Goal: Task Accomplishment & Management: Complete application form

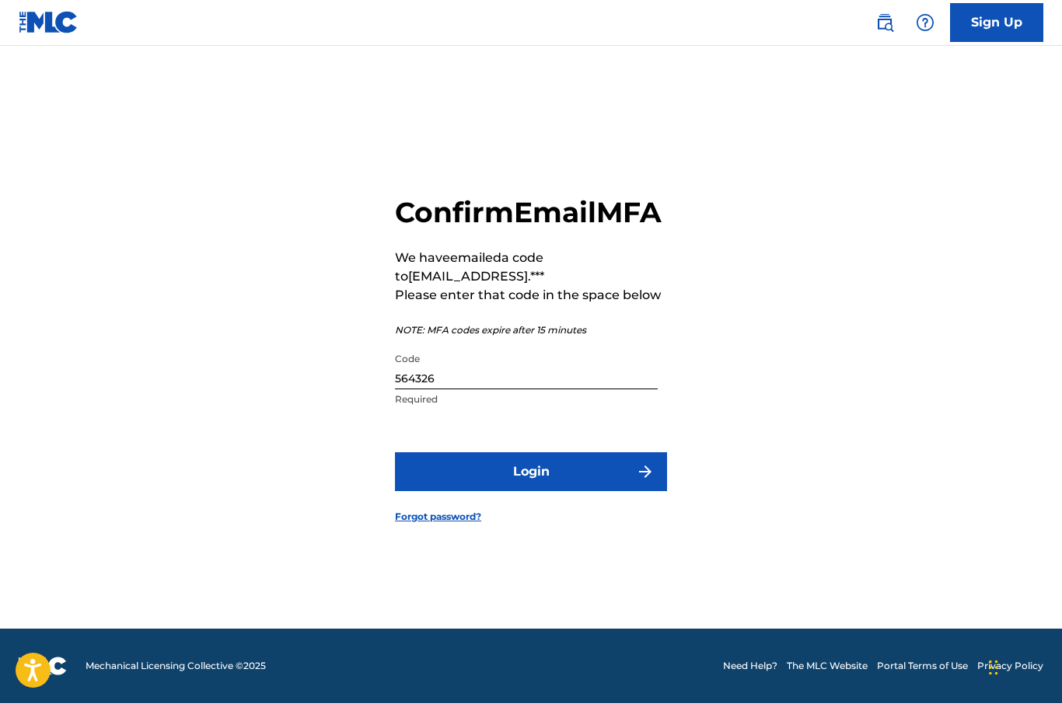
click at [573, 458] on button "Login" at bounding box center [531, 472] width 272 height 39
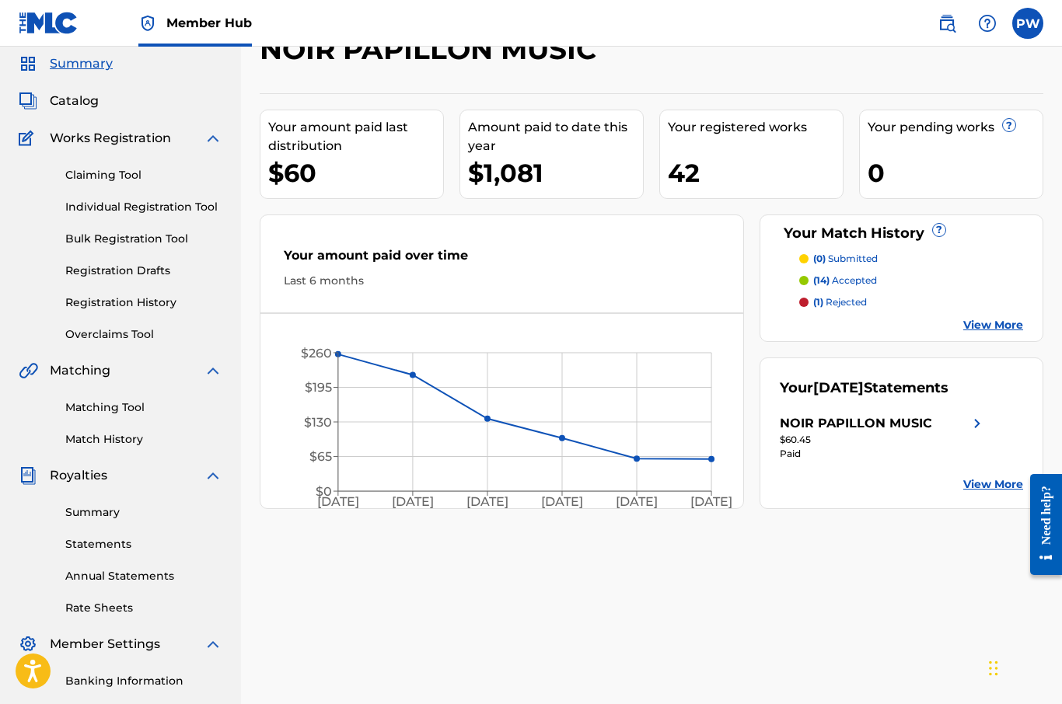
click at [1005, 330] on link "View More" at bounding box center [993, 325] width 60 height 16
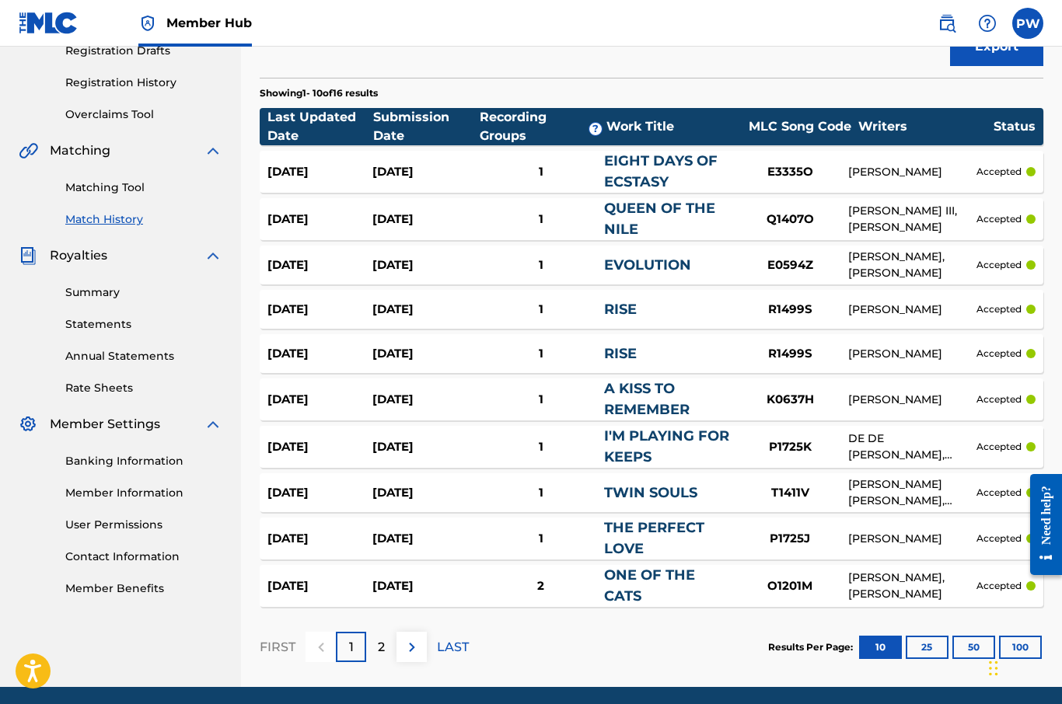
scroll to position [278, 0]
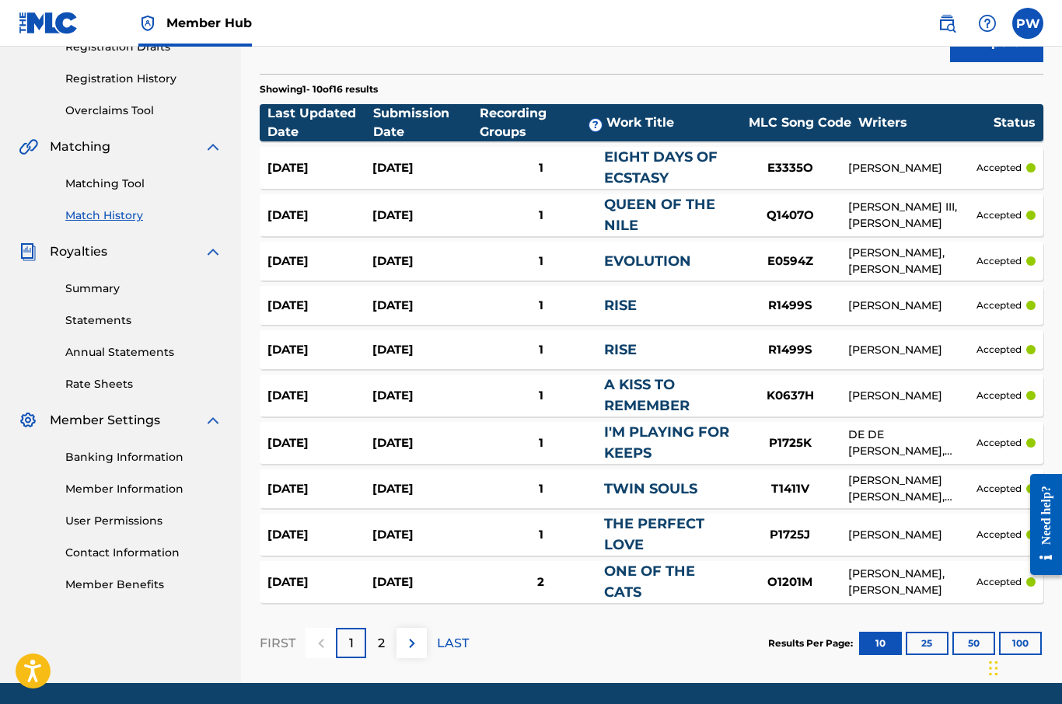
click at [942, 642] on button "25" at bounding box center [927, 643] width 43 height 23
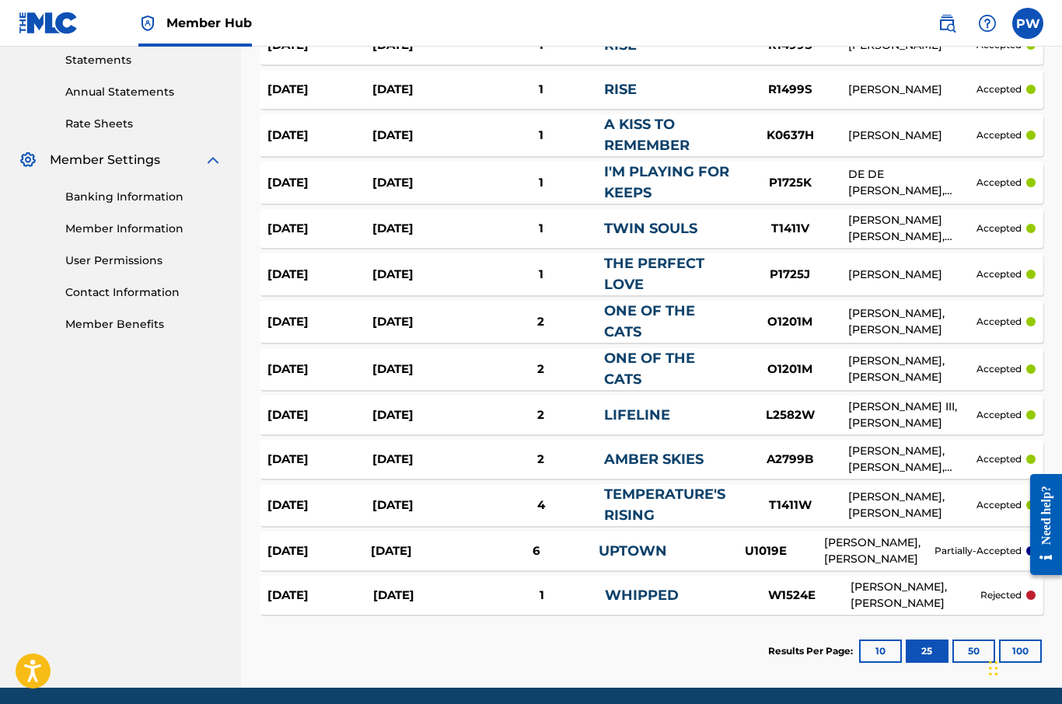
scroll to position [543, 0]
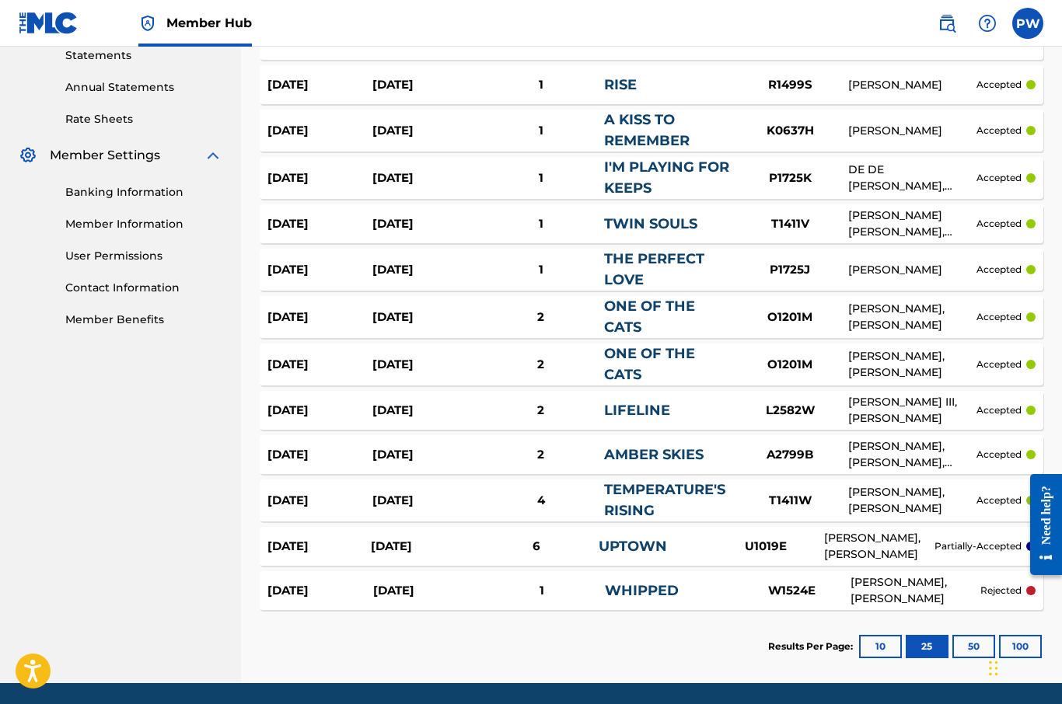
click at [982, 650] on button "50" at bounding box center [973, 646] width 43 height 23
click at [1026, 652] on button "100" at bounding box center [1020, 646] width 43 height 23
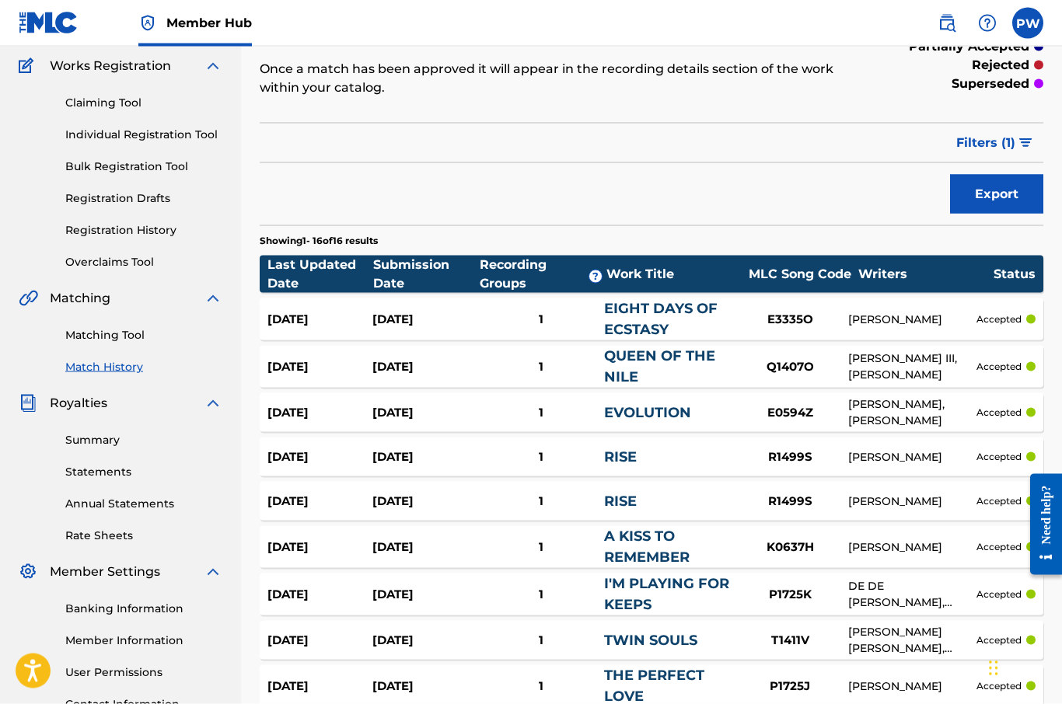
scroll to position [127, 0]
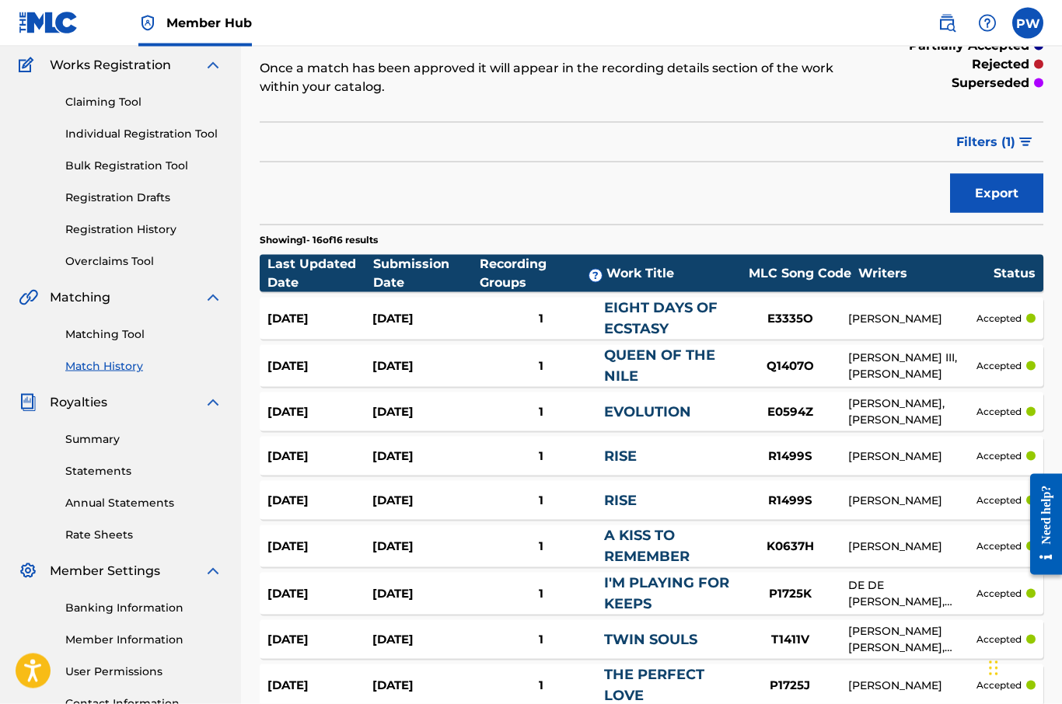
click at [120, 477] on link "Statements" at bounding box center [143, 471] width 157 height 16
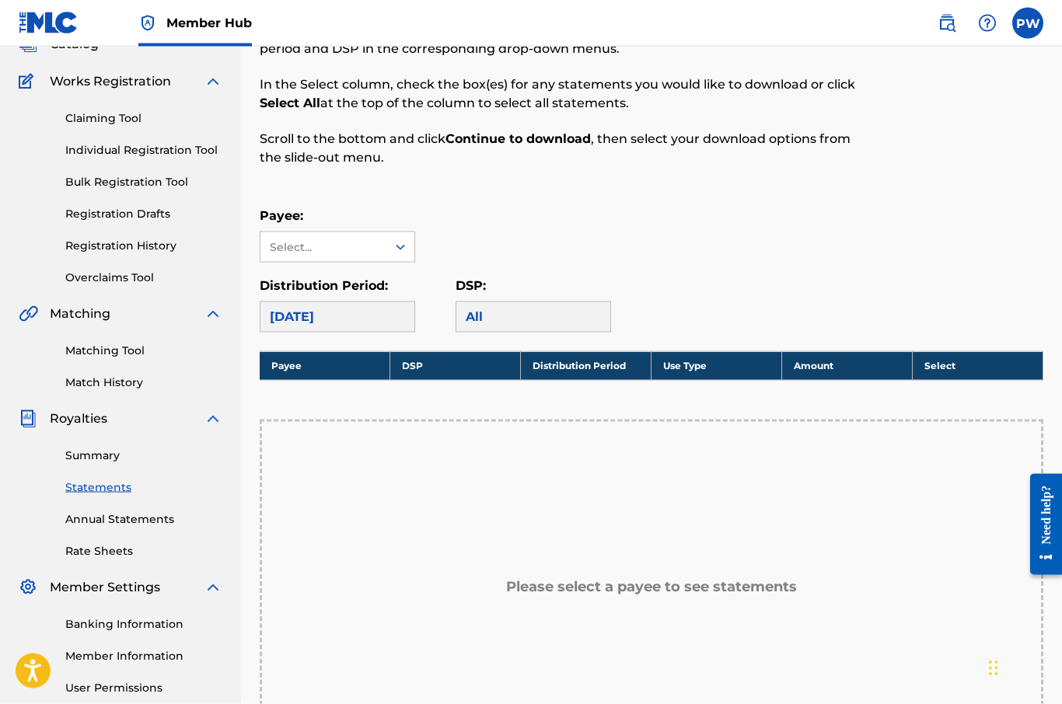
scroll to position [98, 0]
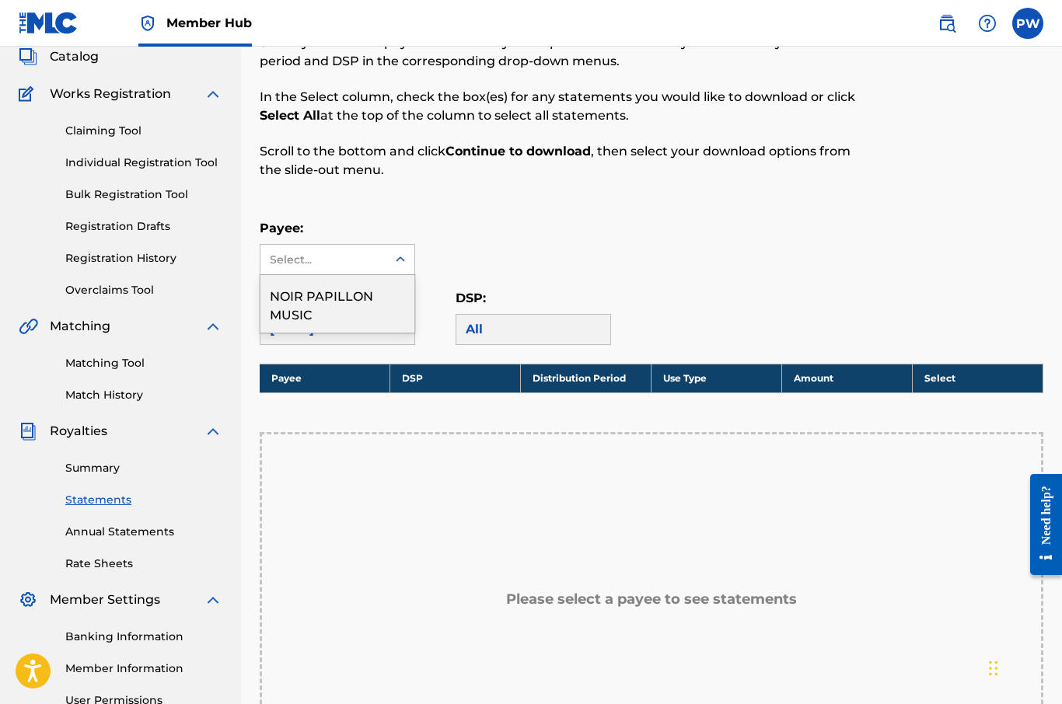
click at [347, 308] on div "NOIR PAPILLON MUSIC" at bounding box center [337, 304] width 154 height 58
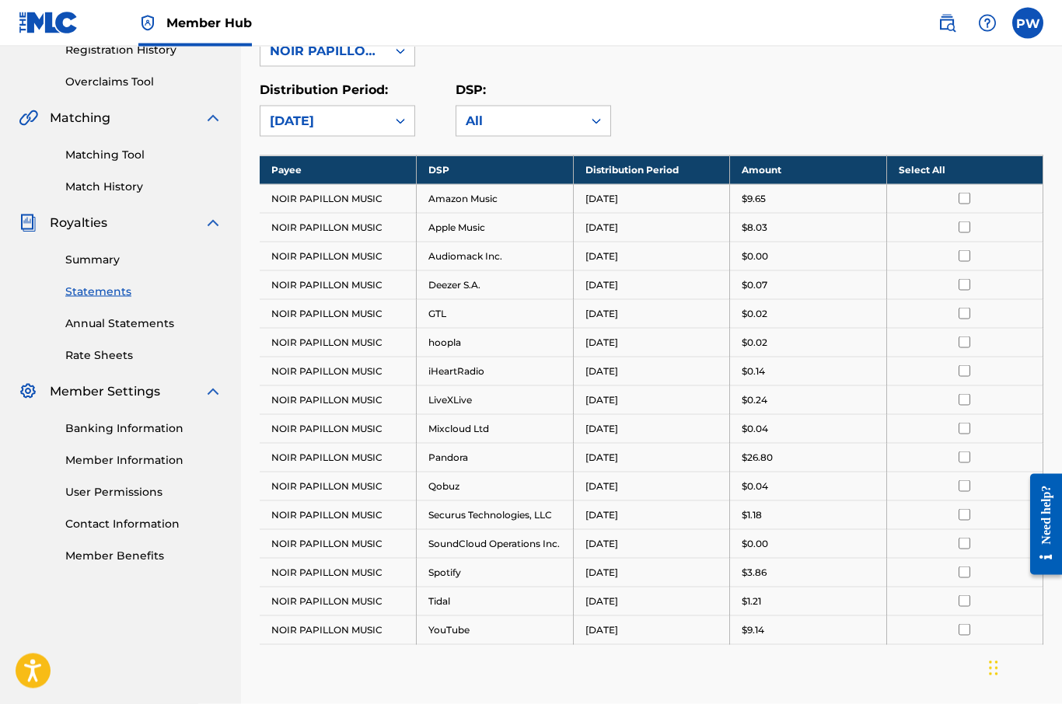
scroll to position [308, 0]
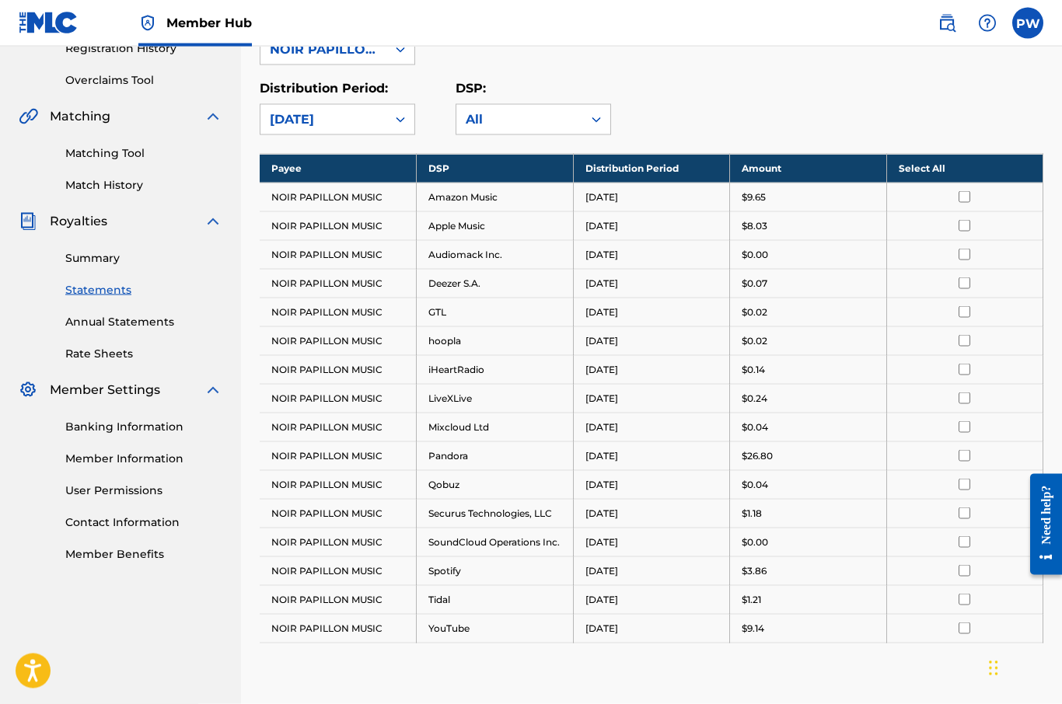
click at [169, 525] on link "Contact Information" at bounding box center [143, 523] width 157 height 16
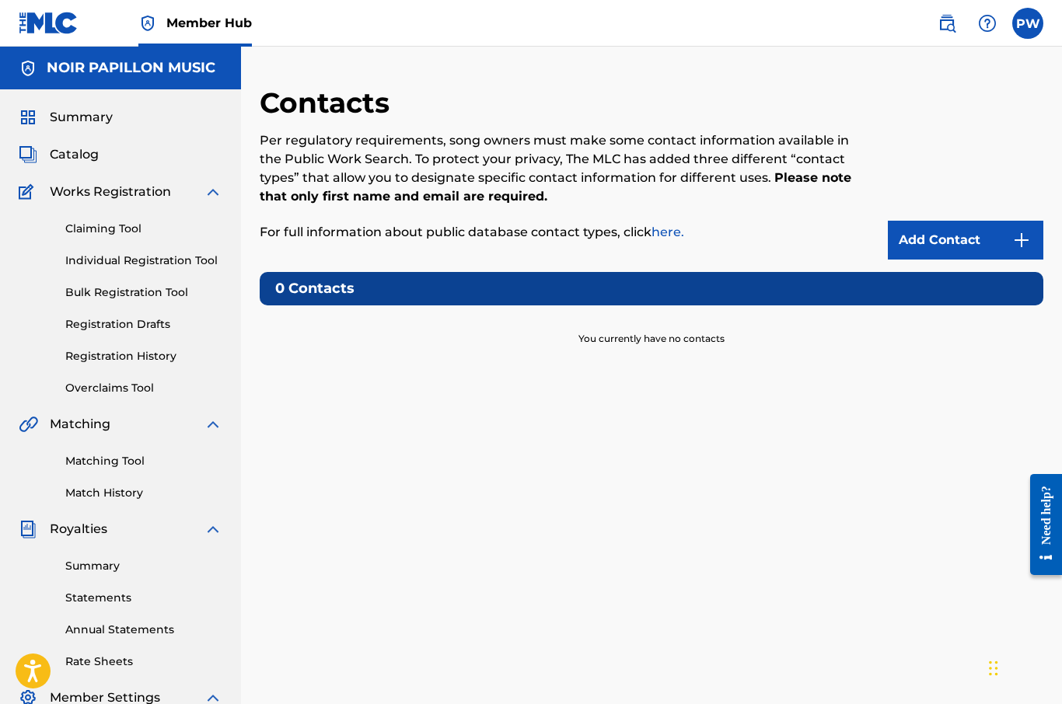
click at [958, 244] on link "Add Contact" at bounding box center [965, 240] width 155 height 39
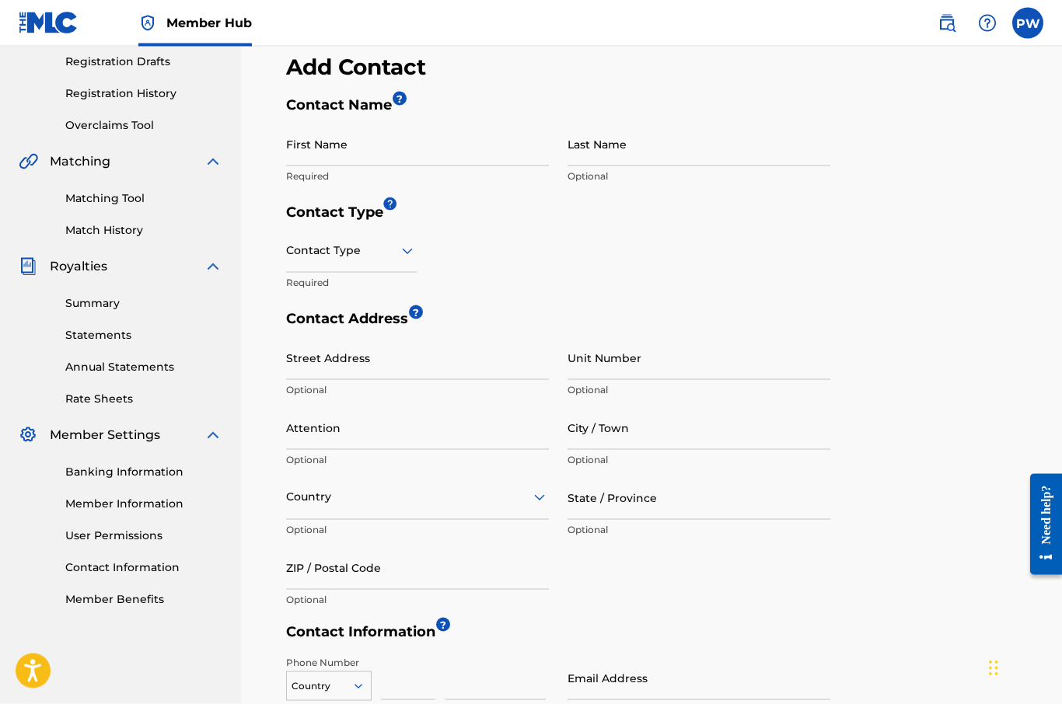
scroll to position [264, 0]
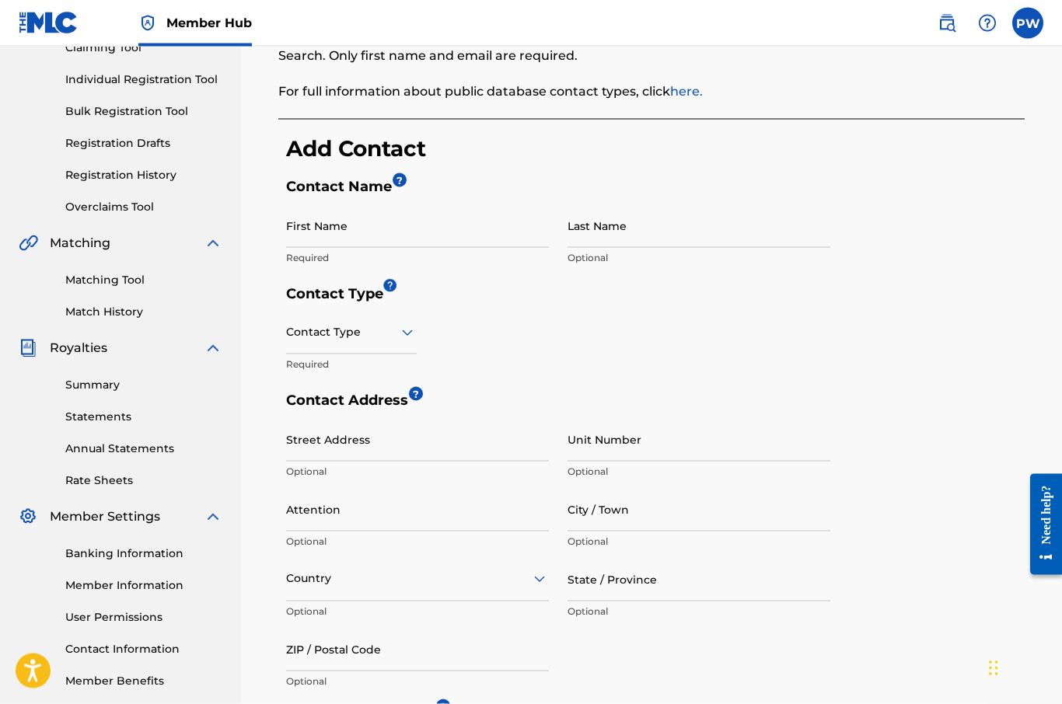
click at [358, 232] on input "First Name" at bounding box center [417, 226] width 263 height 44
type input "[PERSON_NAME]"
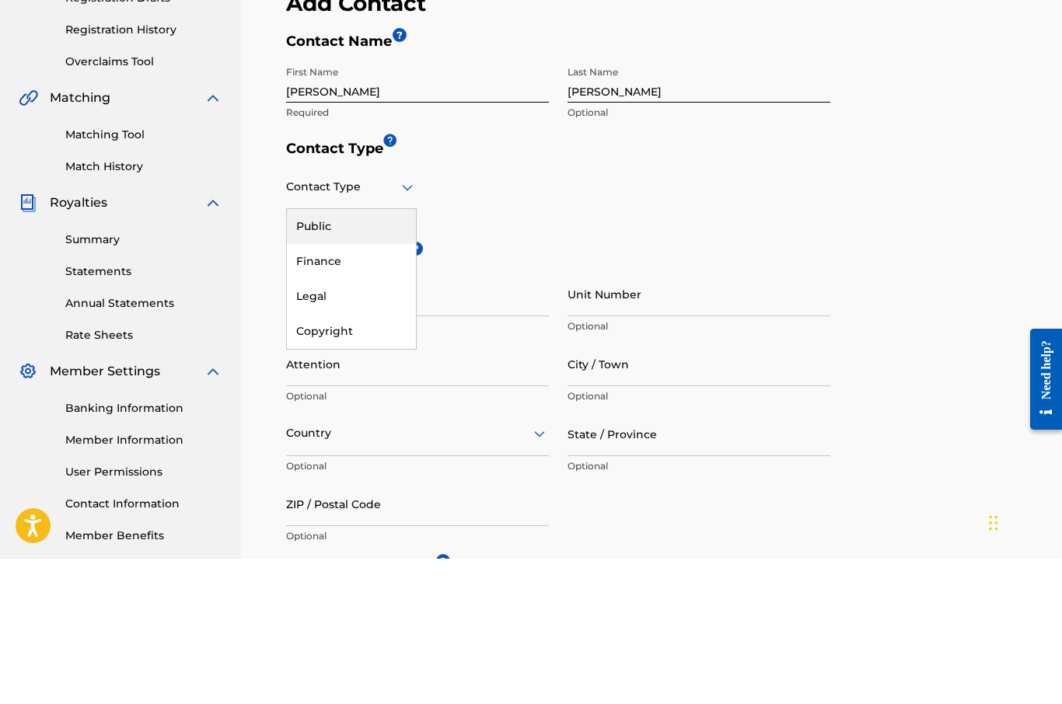
scroll to position [327, 0]
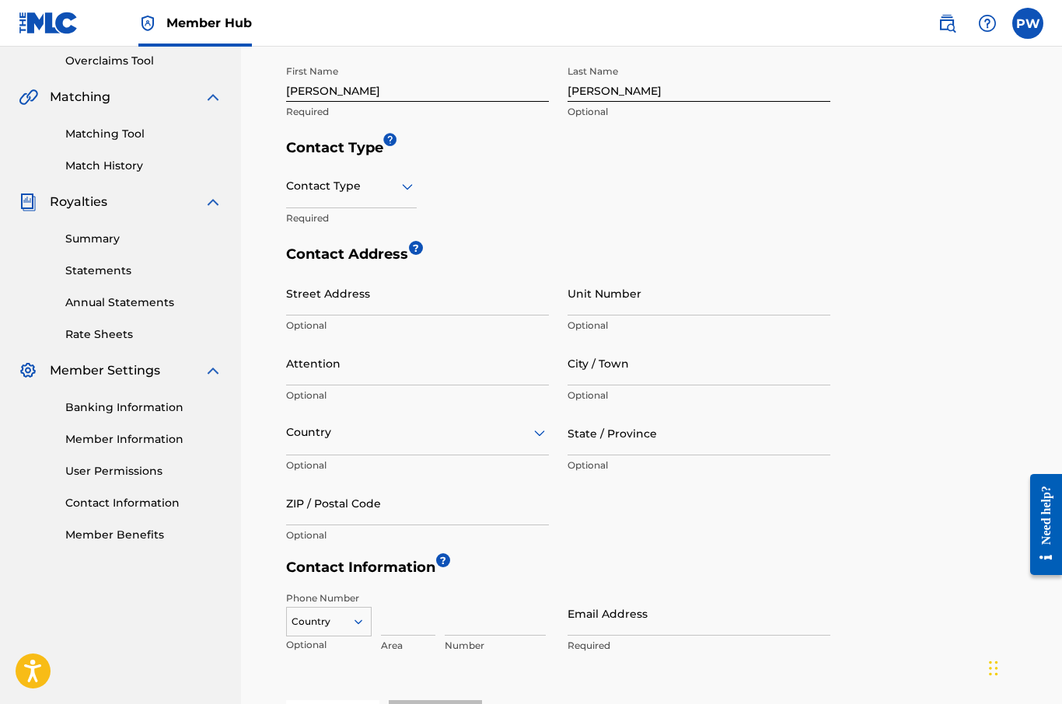
click at [581, 218] on div "Contact Type Required" at bounding box center [558, 205] width 544 height 82
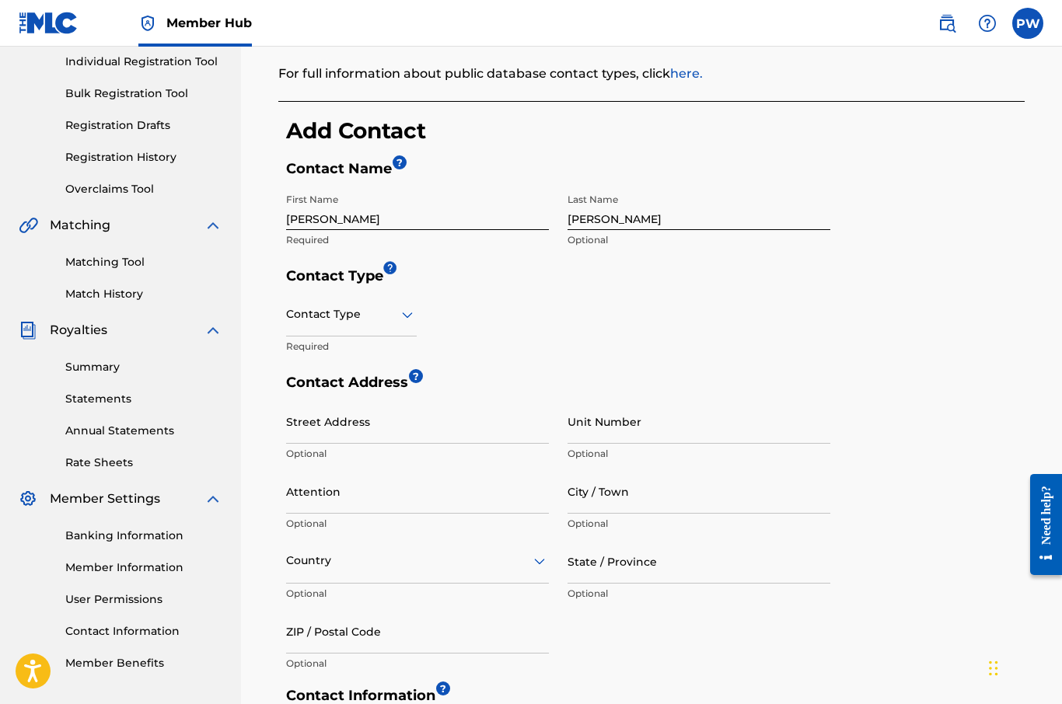
scroll to position [201, 0]
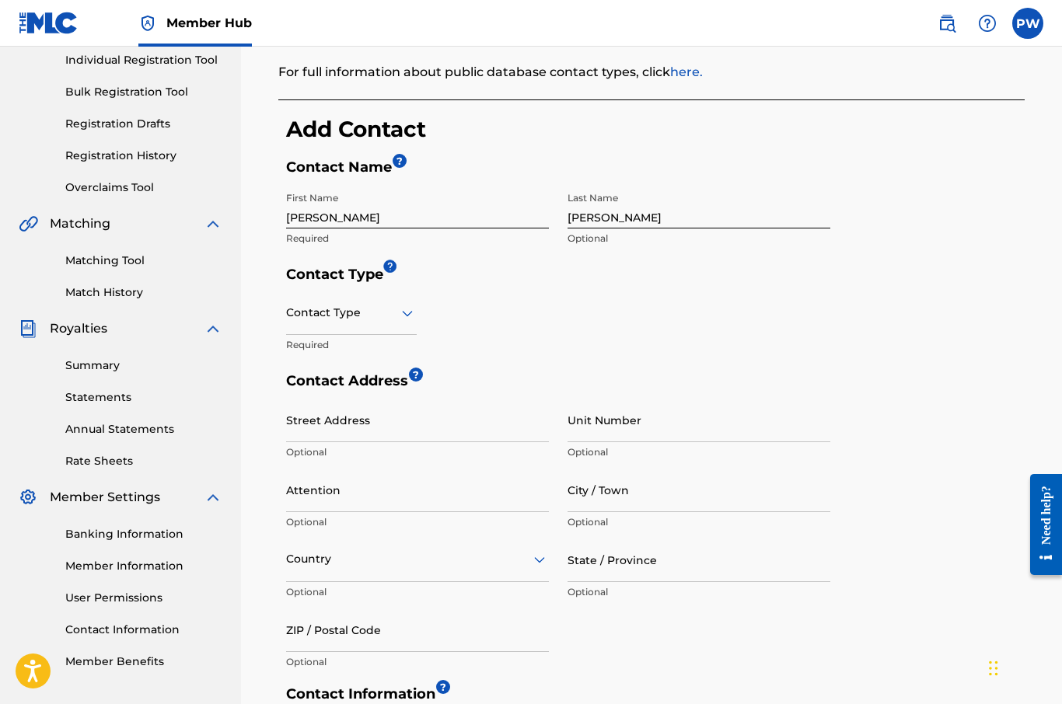
click at [389, 268] on div at bounding box center [388, 266] width 13 height 13
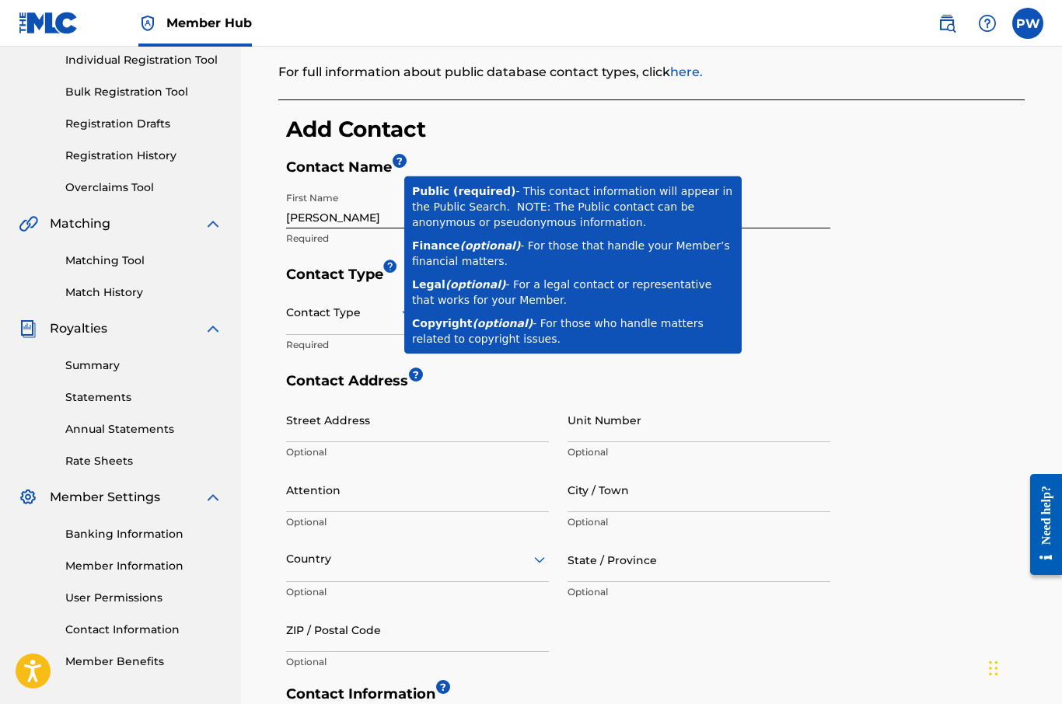
click at [829, 404] on input "Unit Number" at bounding box center [698, 420] width 263 height 44
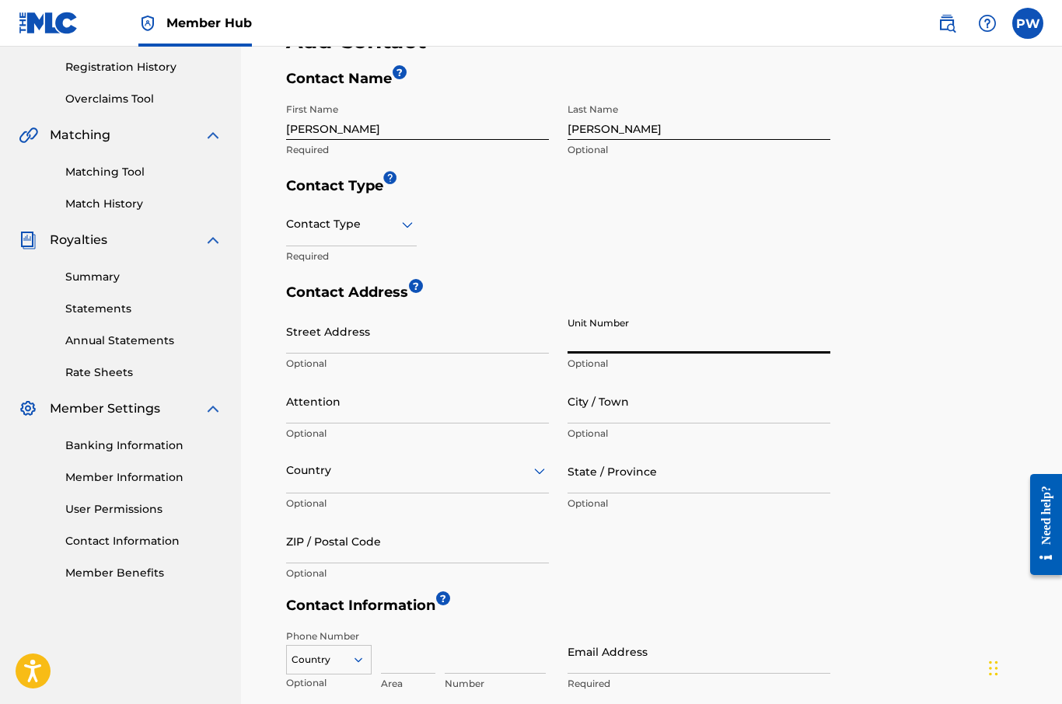
scroll to position [284, 0]
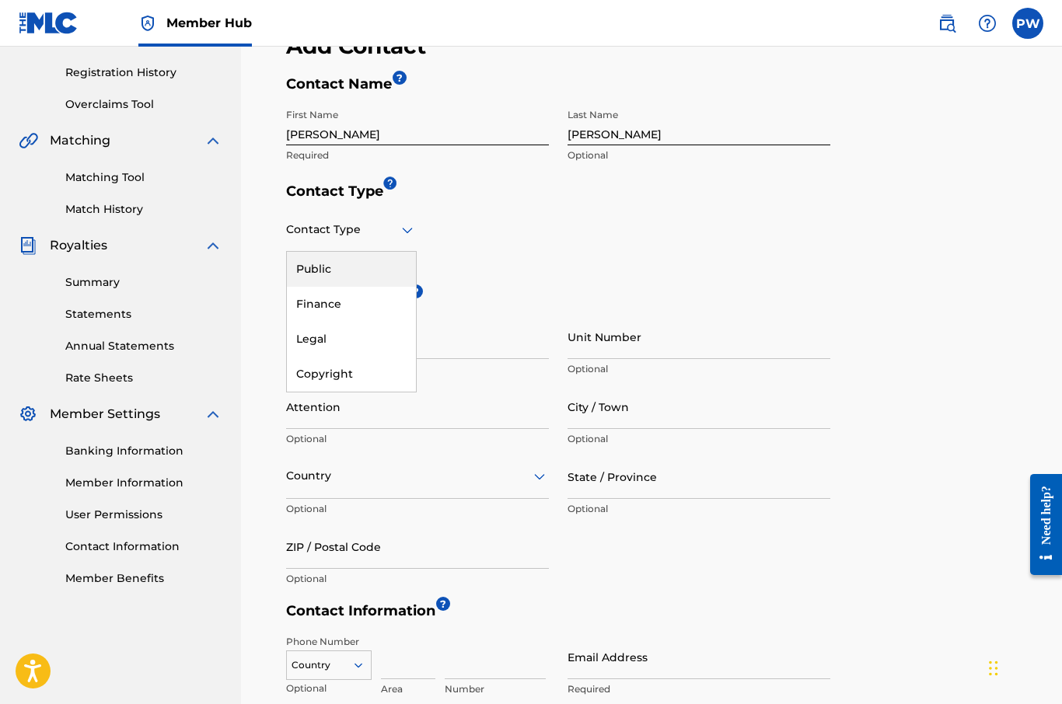
click at [350, 273] on div "Public" at bounding box center [351, 269] width 129 height 35
click at [414, 352] on input "Street Address" at bounding box center [417, 337] width 263 height 44
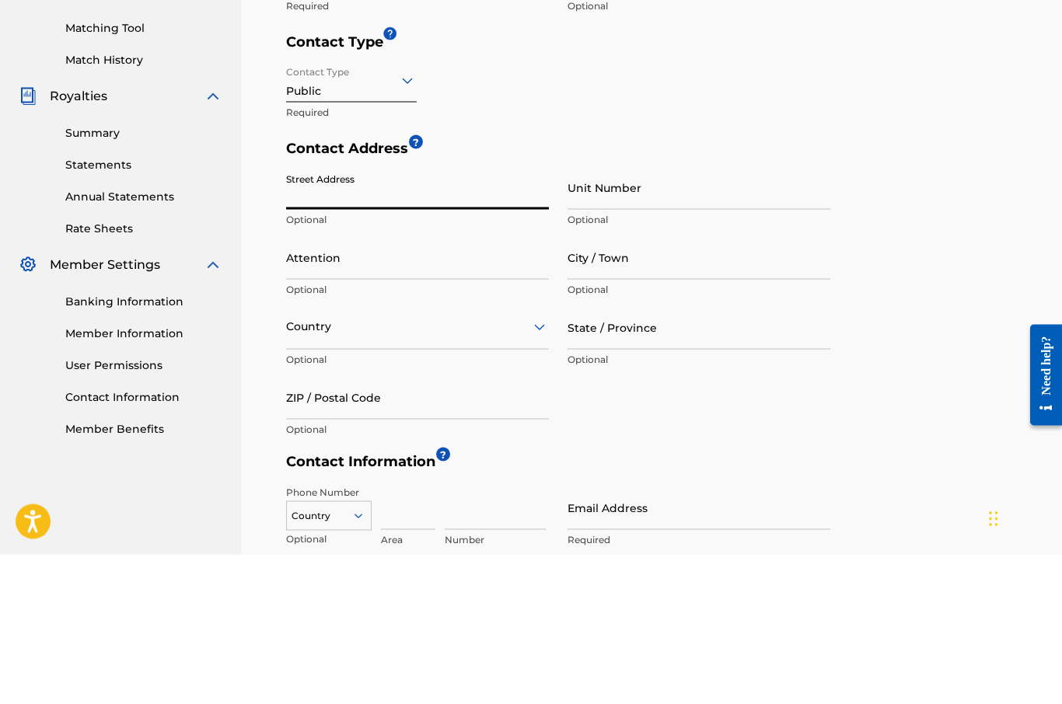
type input "43239 [PERSON_NAME] dr"
type input "[GEOGRAPHIC_DATA]"
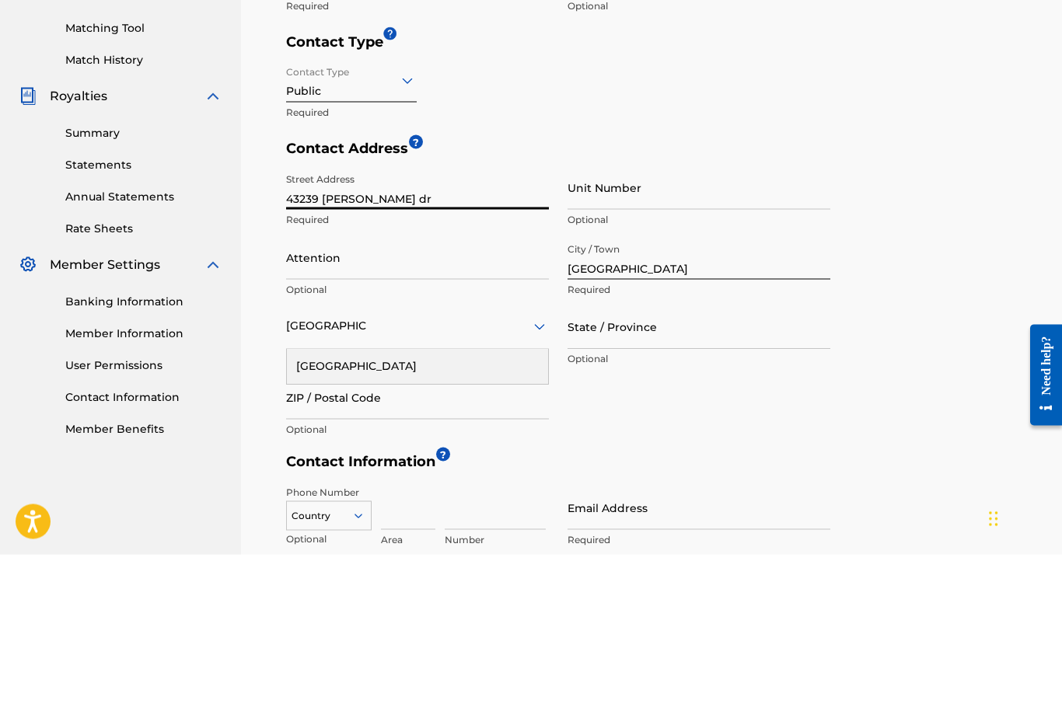
type input "Ca"
type input "93535"
type input "[GEOGRAPHIC_DATA]"
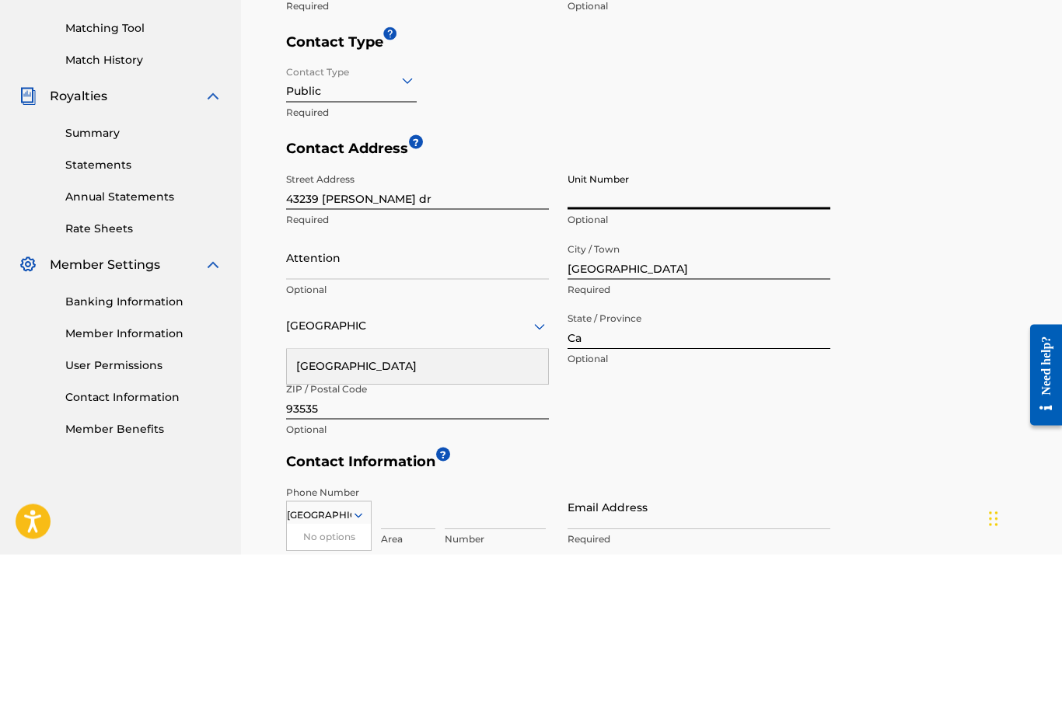
scroll to position [434, 0]
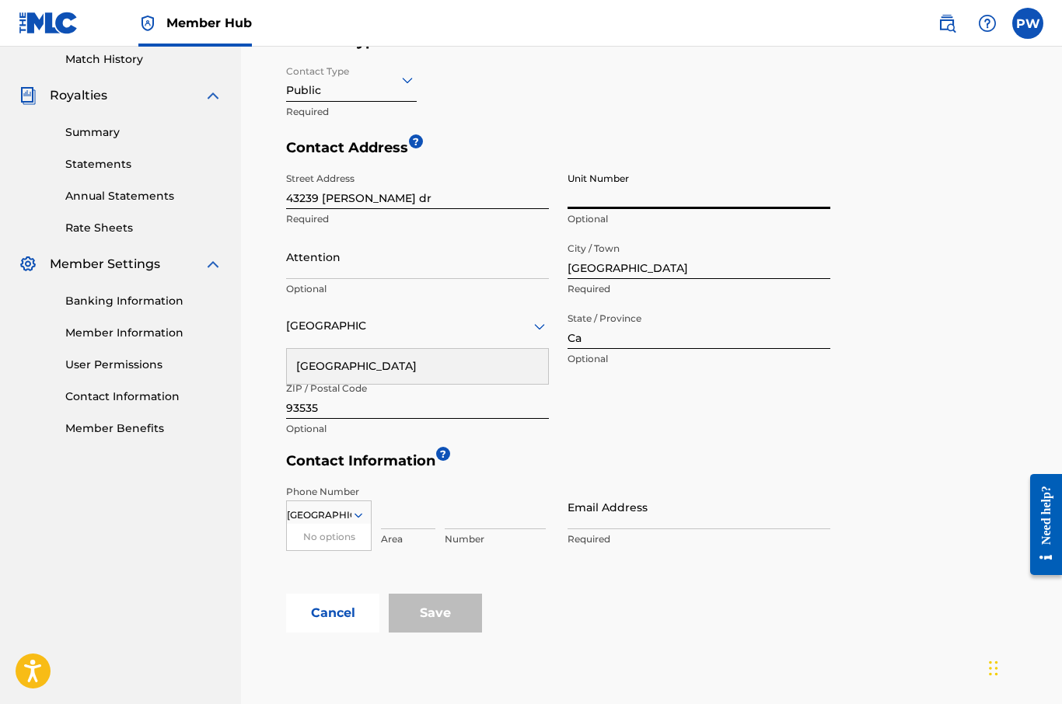
click at [408, 510] on input at bounding box center [408, 507] width 54 height 44
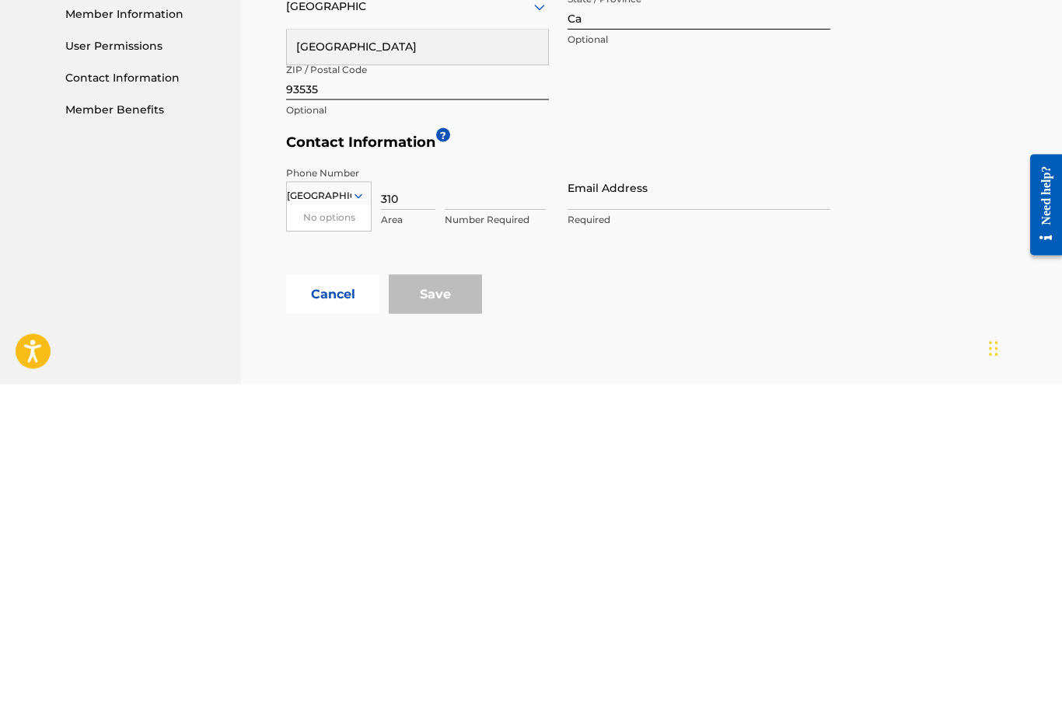
type input "310"
click at [480, 486] on input at bounding box center [495, 508] width 101 height 44
type input "8579260"
click at [664, 486] on input "Email Address" at bounding box center [698, 508] width 263 height 44
type input "p"
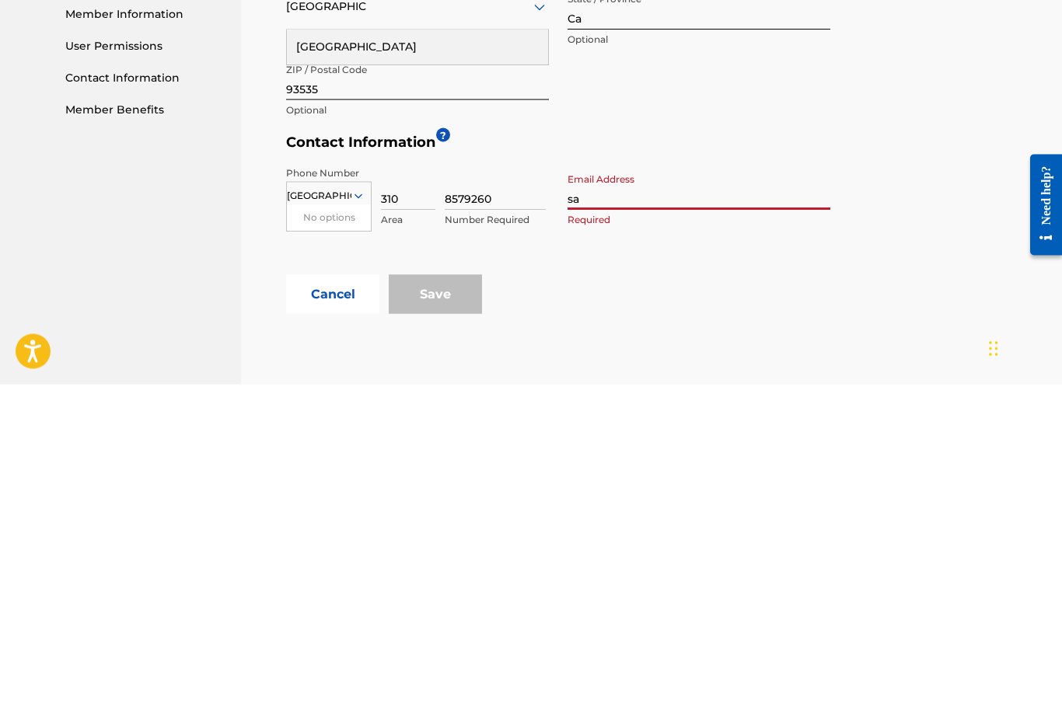
type input "sax"
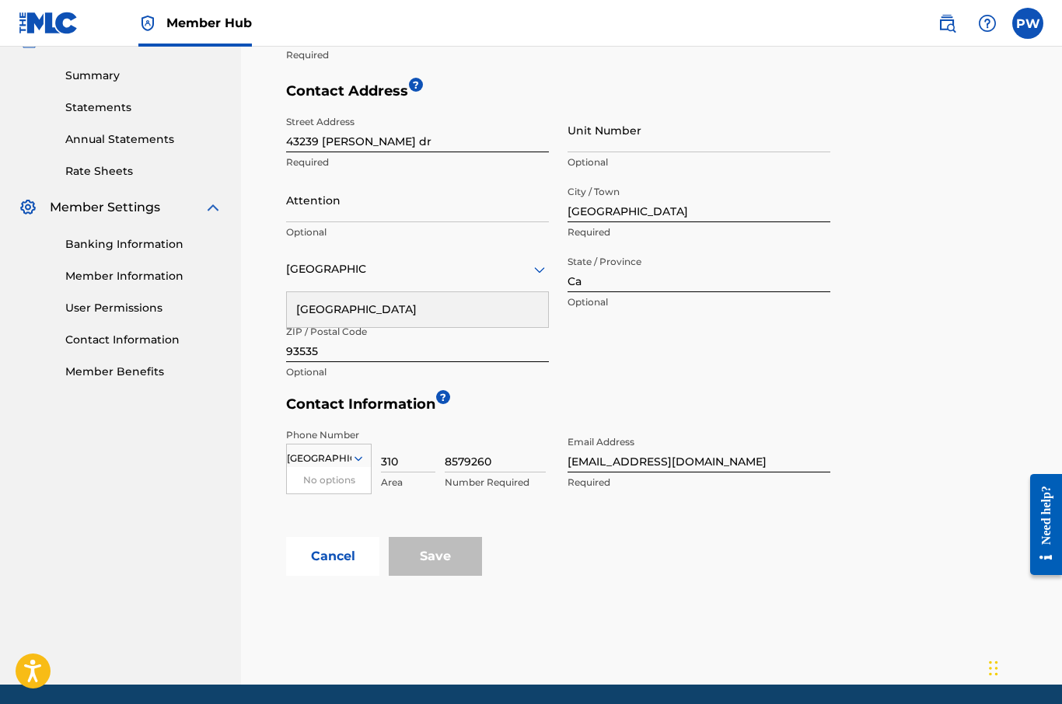
click at [720, 457] on input "[EMAIL_ADDRESS][DOMAIN_NAME]" at bounding box center [698, 450] width 263 height 44
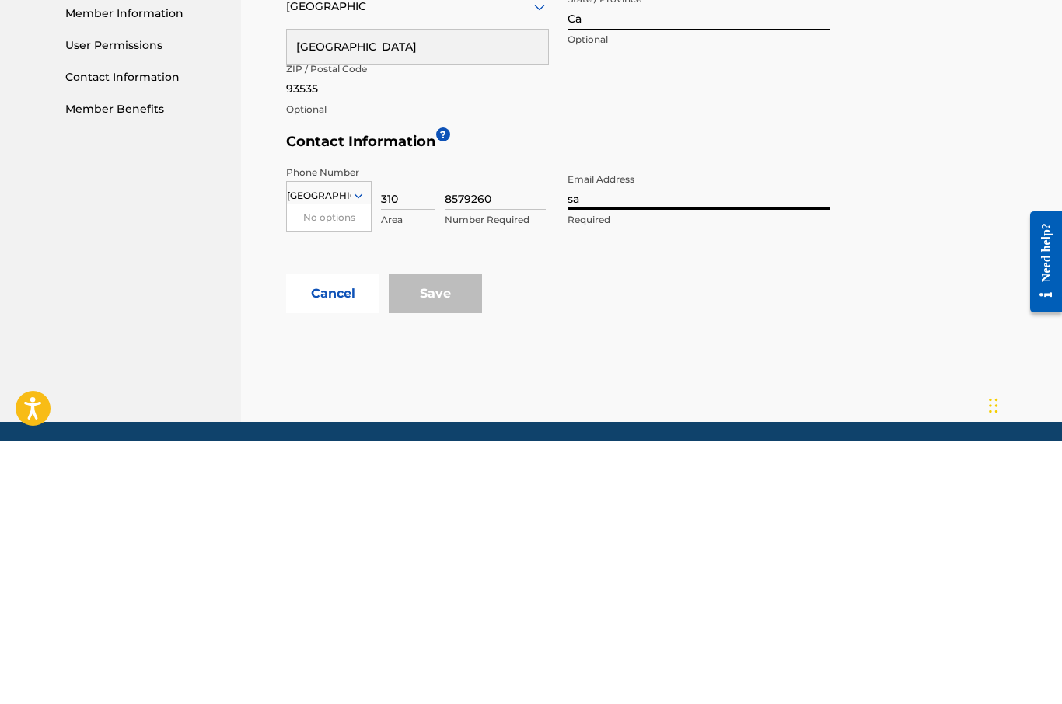
type input "s"
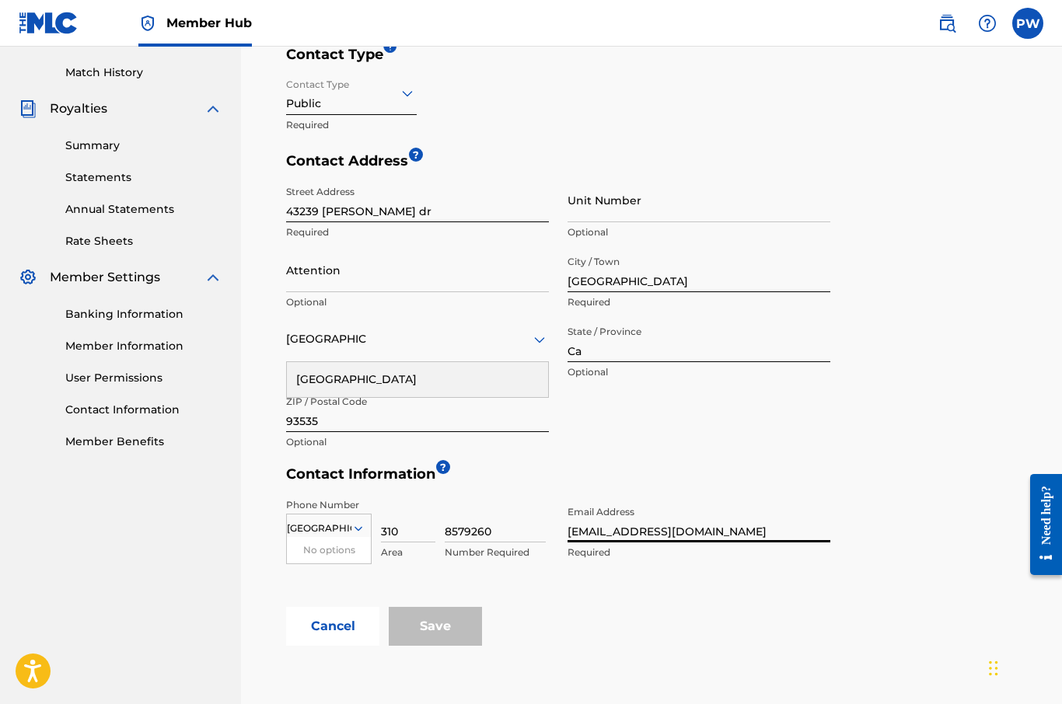
scroll to position [420, 0]
click at [450, 633] on div "Save" at bounding box center [435, 627] width 93 height 39
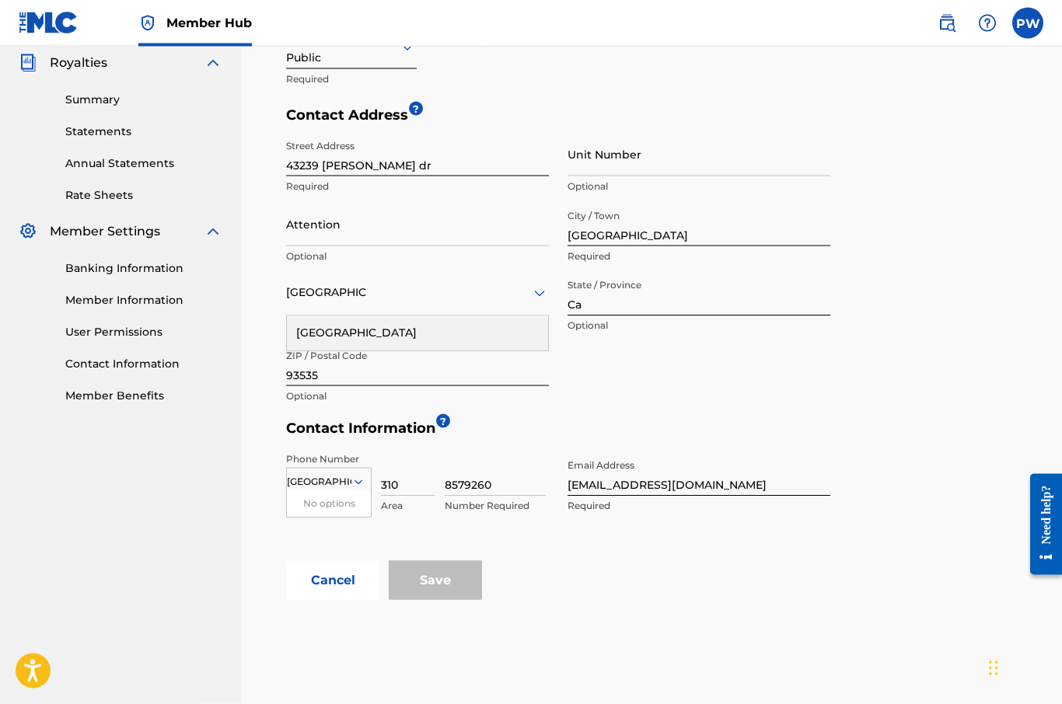
scroll to position [467, 0]
click at [711, 485] on input "[EMAIL_ADDRESS][DOMAIN_NAME]" at bounding box center [698, 474] width 263 height 44
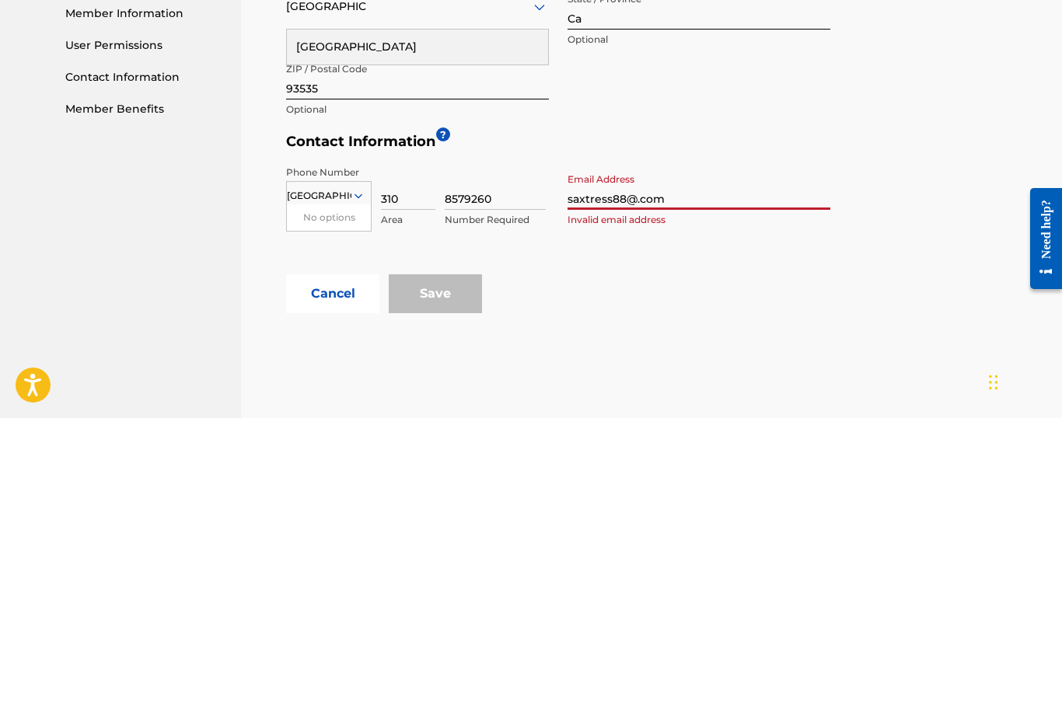
scroll to position [491, 0]
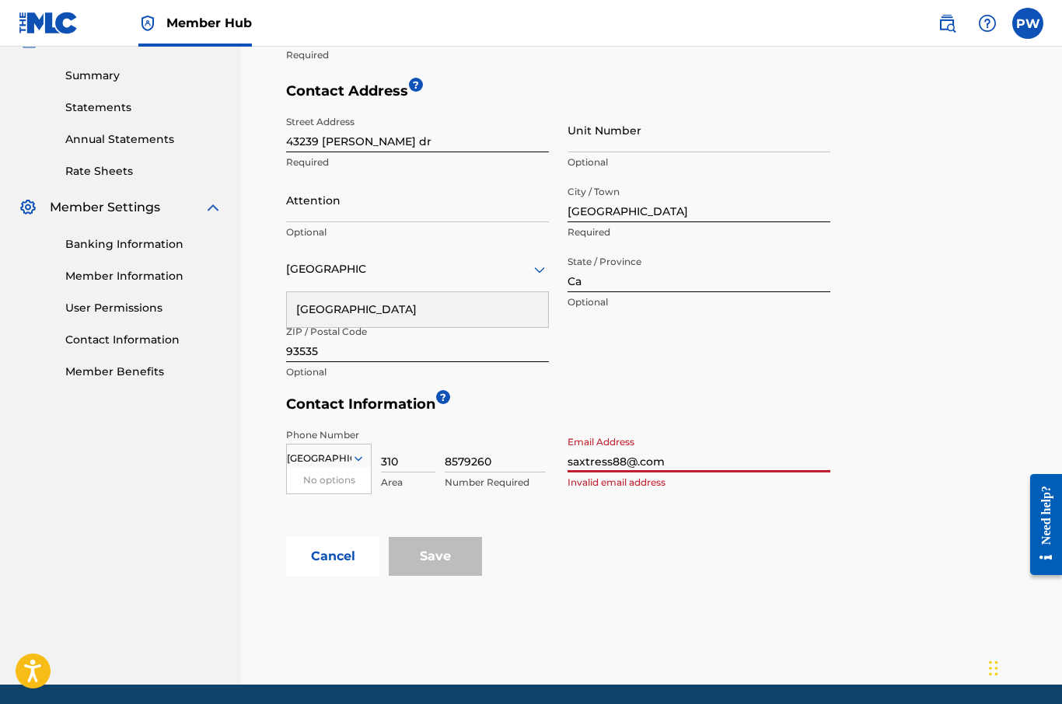
click at [683, 460] on input "saxtress88@.com" at bounding box center [698, 450] width 263 height 44
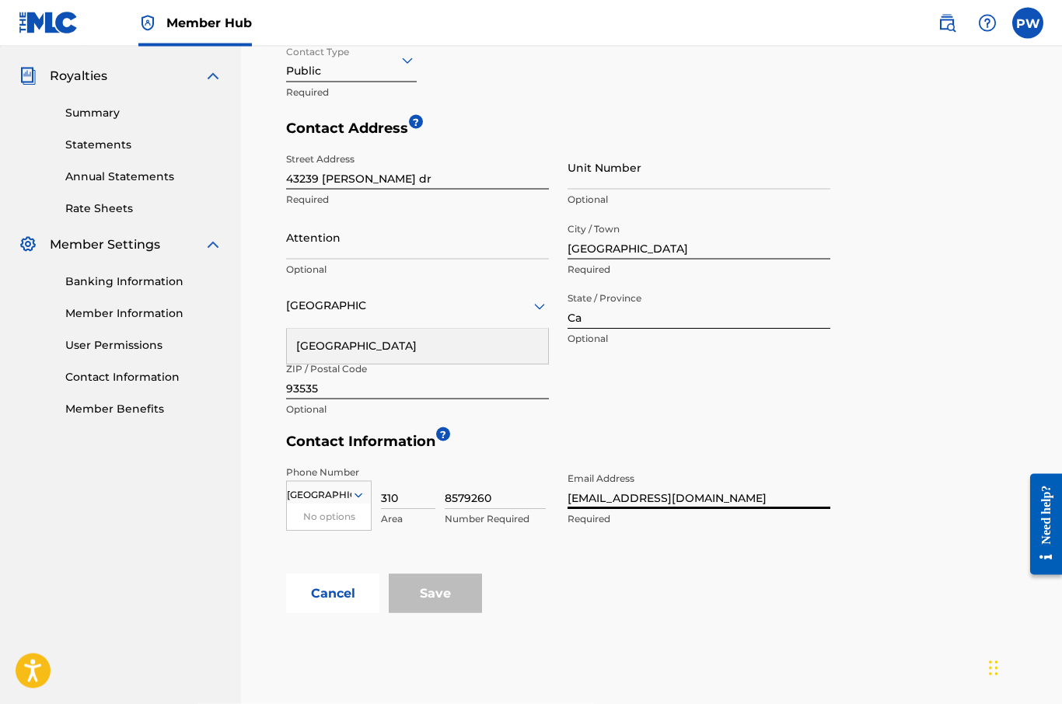
scroll to position [455, 0]
click at [676, 494] on input "[EMAIL_ADDRESS][DOMAIN_NAME]" at bounding box center [698, 486] width 263 height 44
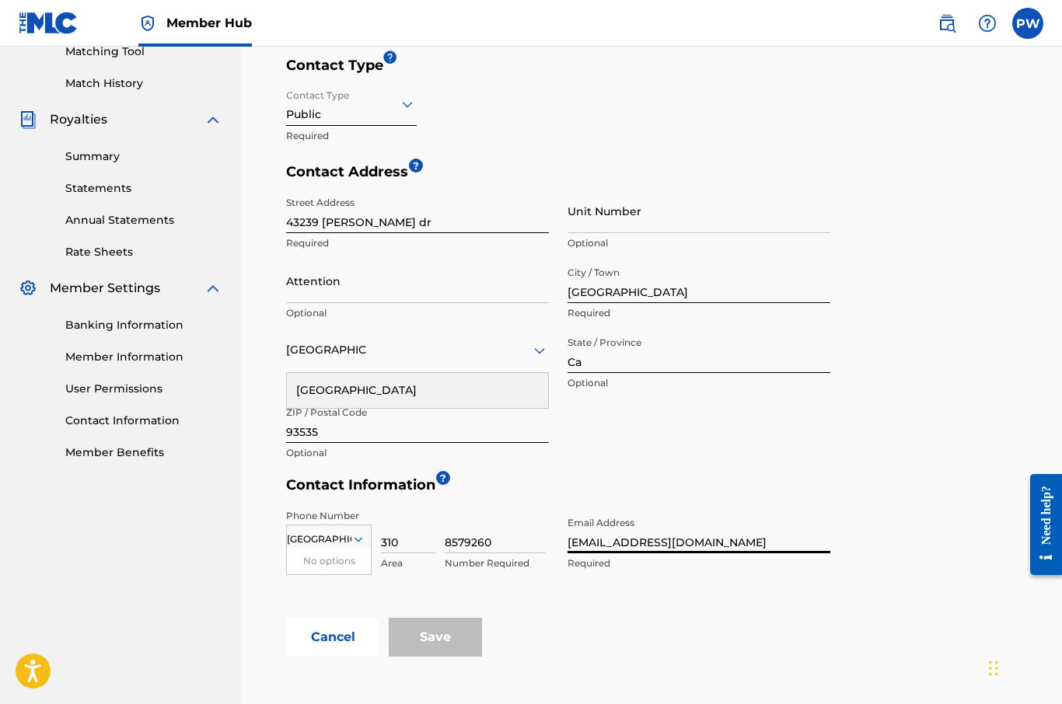
scroll to position [411, 0]
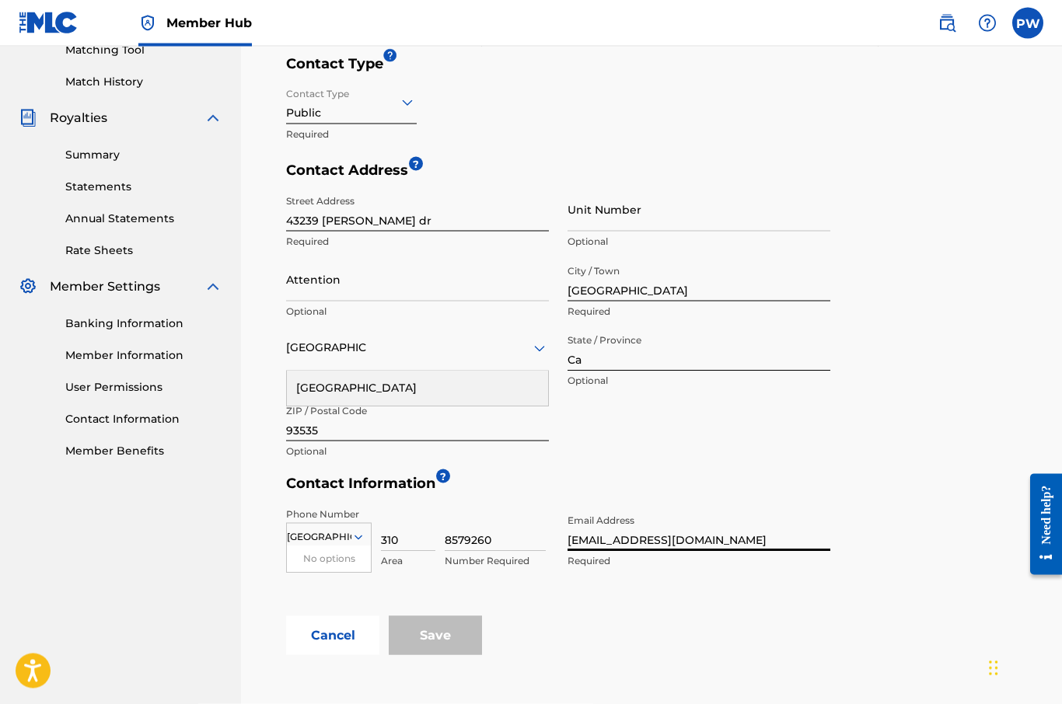
click at [361, 379] on div "[GEOGRAPHIC_DATA]" at bounding box center [417, 389] width 261 height 35
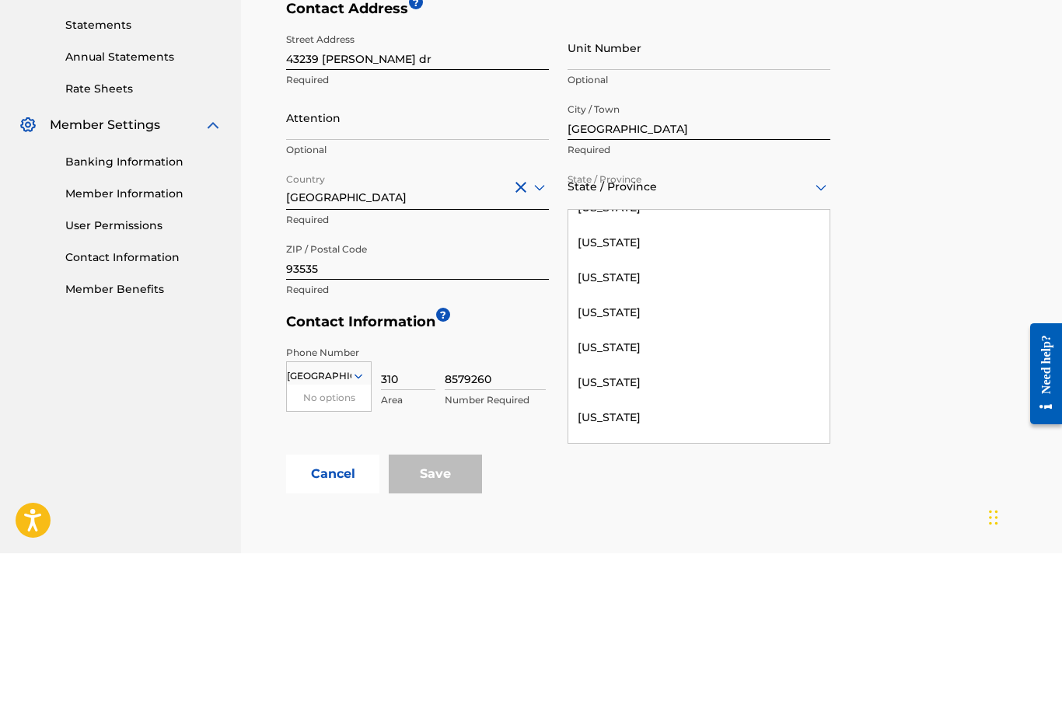
scroll to position [160, 0]
click at [624, 375] on div "[US_STATE]" at bounding box center [698, 392] width 261 height 35
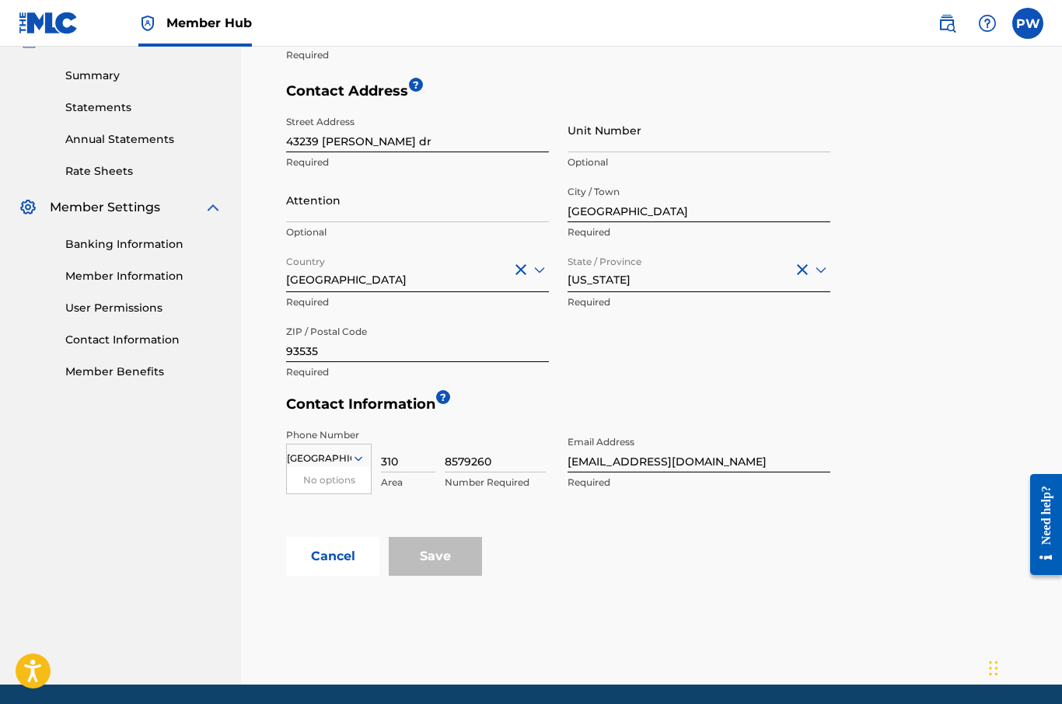
click at [732, 459] on input "[EMAIL_ADDRESS][DOMAIN_NAME]" at bounding box center [698, 450] width 263 height 44
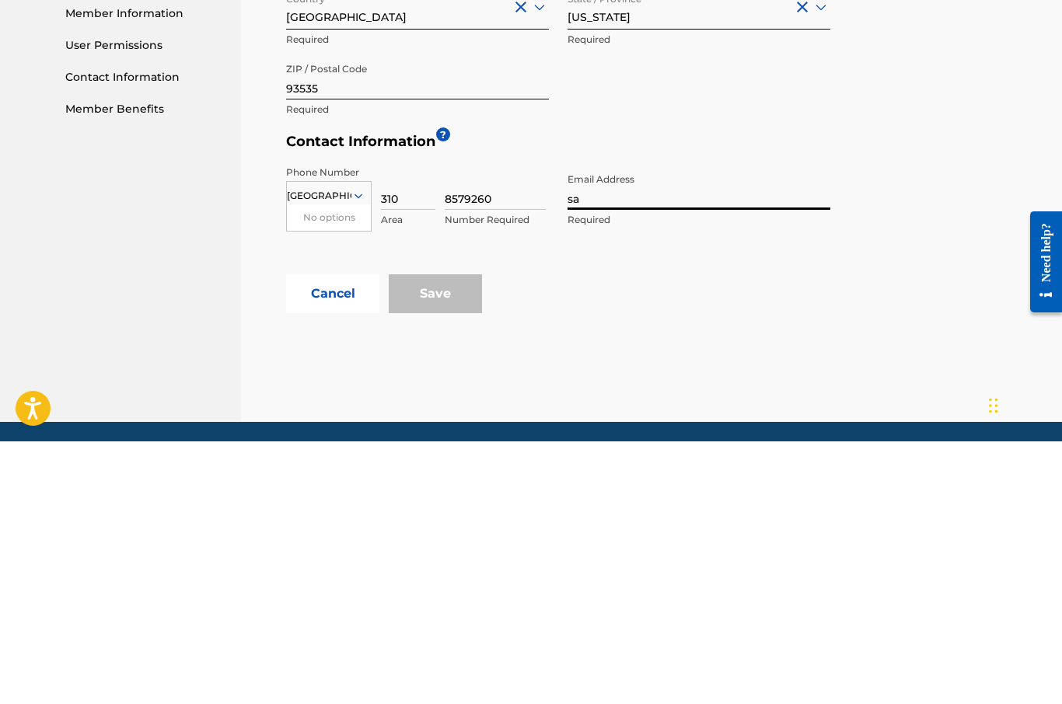
type input "s"
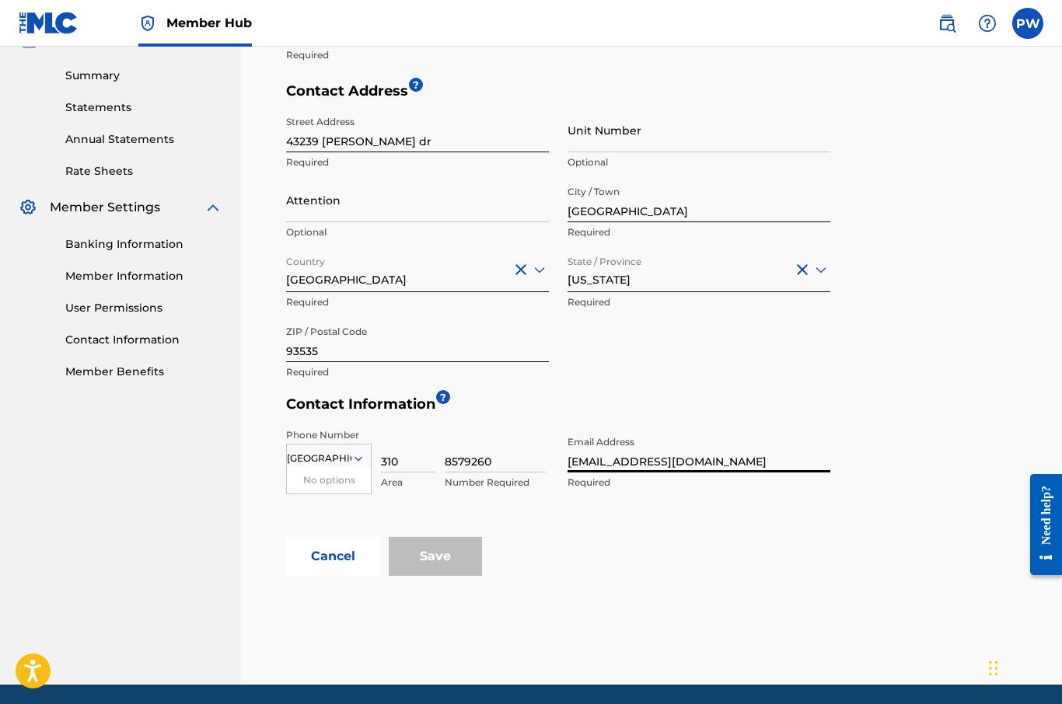
type input "[EMAIL_ADDRESS][DOMAIN_NAME]"
click at [466, 567] on div "Save" at bounding box center [435, 556] width 93 height 39
click at [466, 566] on div "Save" at bounding box center [435, 556] width 93 height 39
click at [460, 553] on div "Save" at bounding box center [435, 556] width 93 height 39
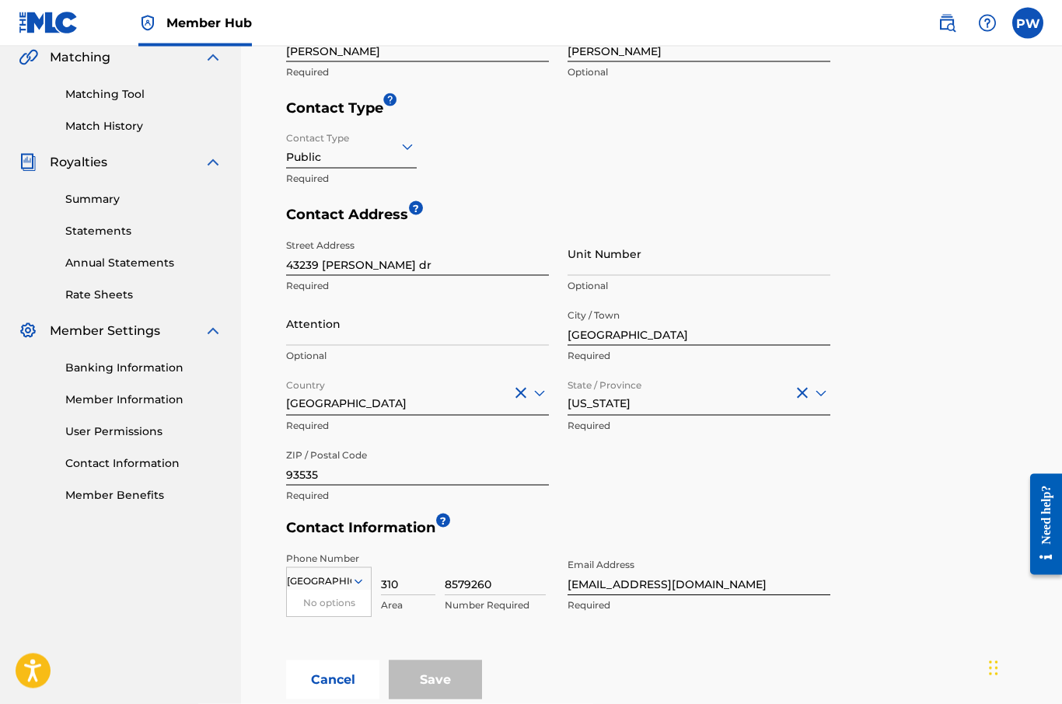
scroll to position [366, 0]
click at [601, 653] on div "Phone Number [GEOGRAPHIC_DATA] No options Country Required 310 Area 8579260 Num…" at bounding box center [558, 603] width 544 height 117
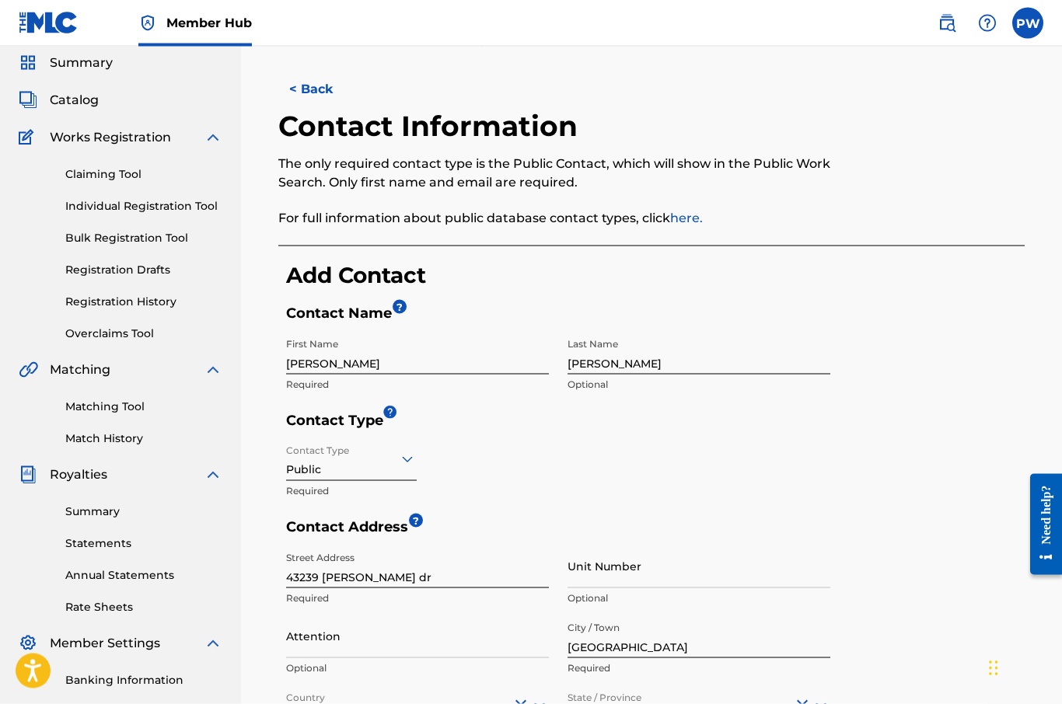
scroll to position [0, 0]
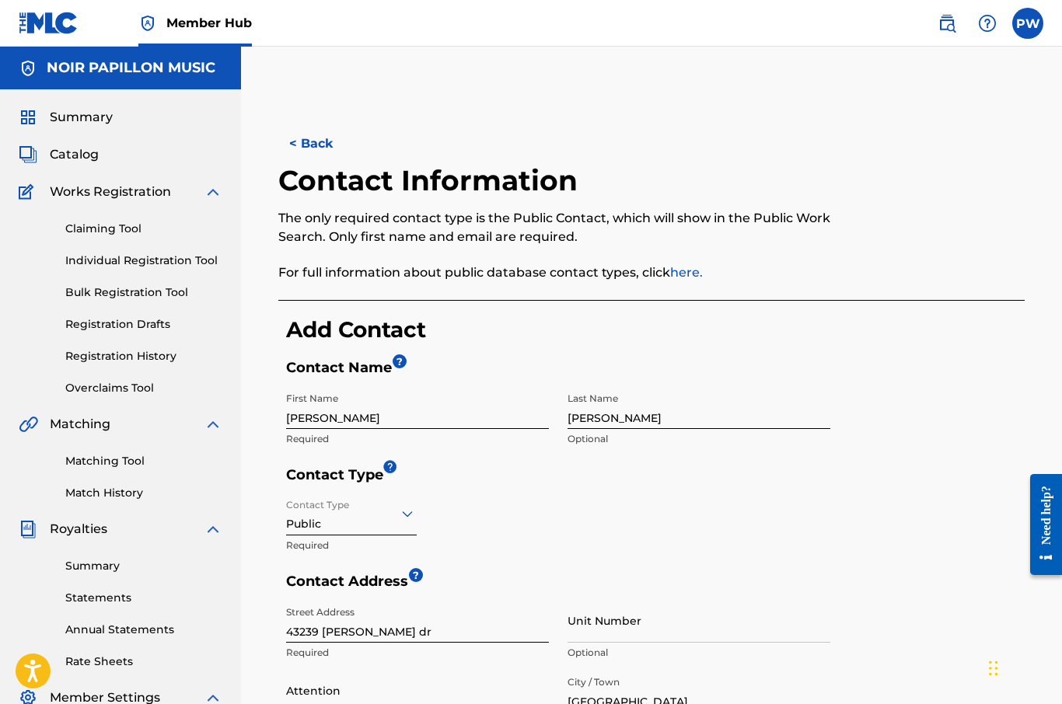
click at [704, 417] on input "[PERSON_NAME]" at bounding box center [698, 407] width 263 height 44
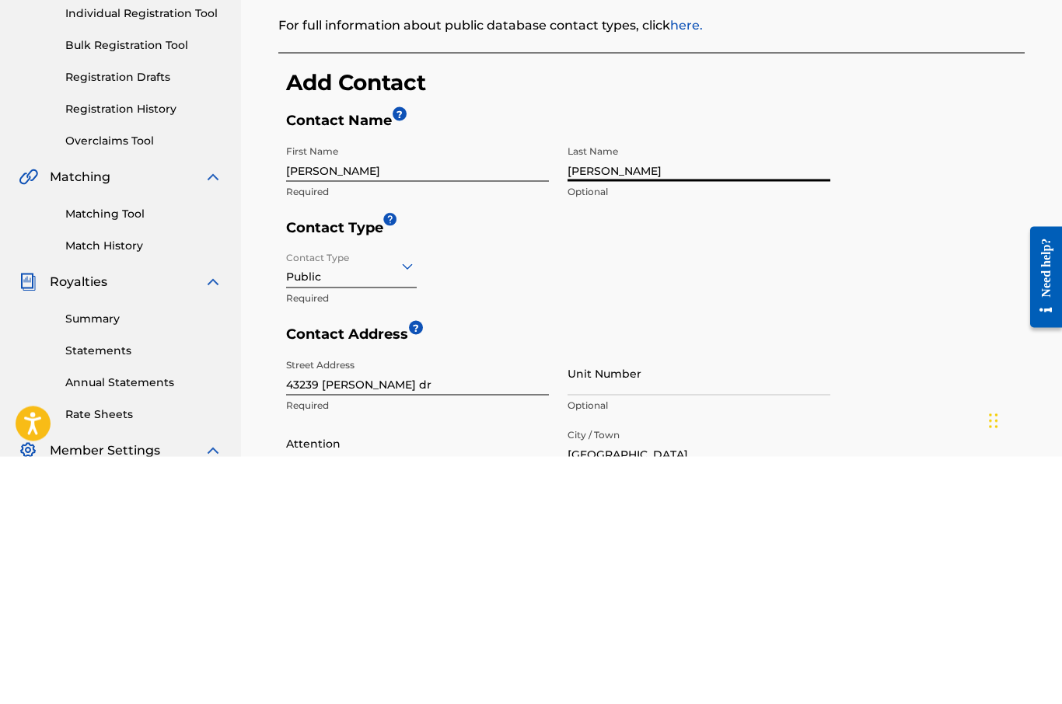
click at [874, 359] on form "Contact Name ? First Name [PERSON_NAME] Required Last Name [PERSON_NAME] Option…" at bounding box center [655, 712] width 738 height 707
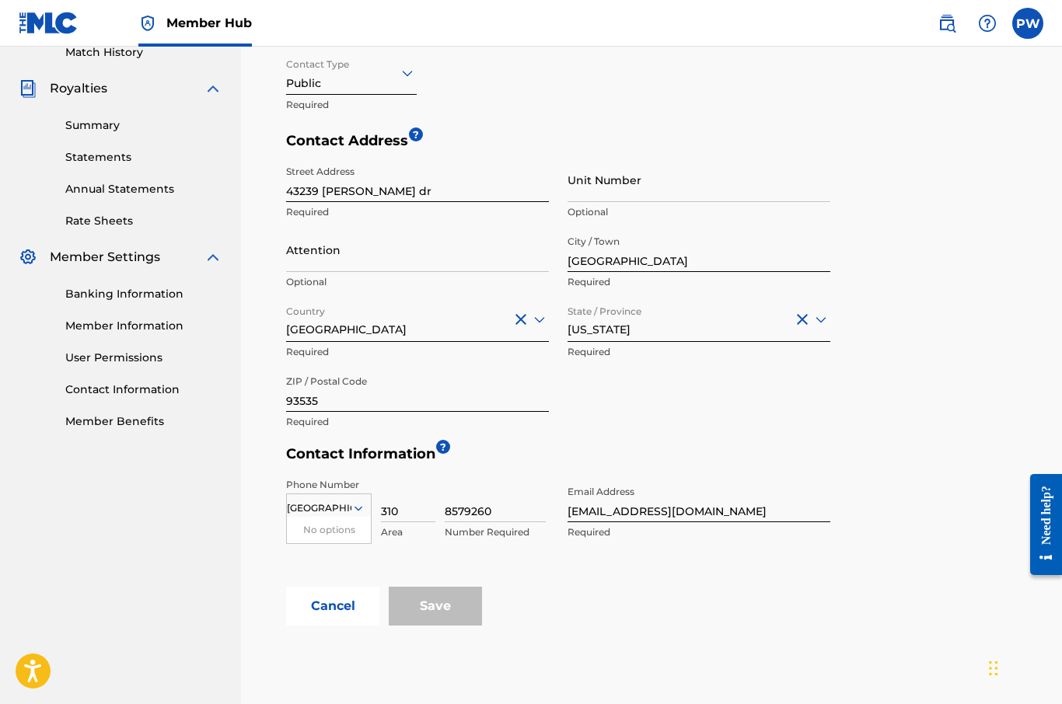
scroll to position [440, 0]
click at [525, 512] on input "8579260" at bounding box center [495, 501] width 101 height 44
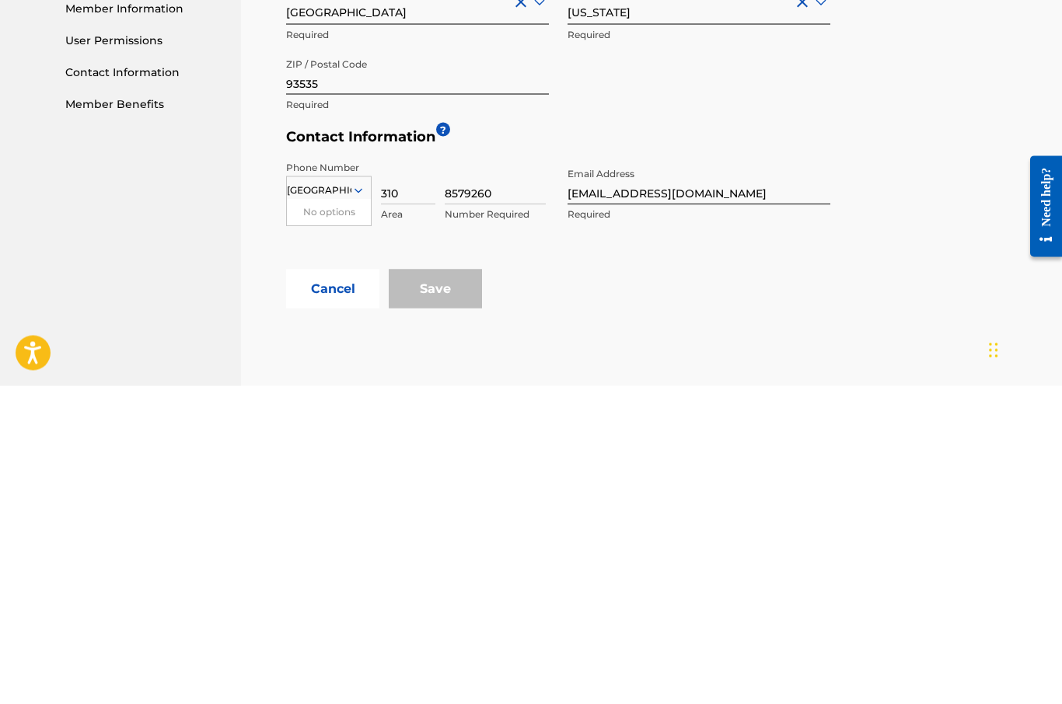
click at [784, 324] on div "< Back Contact Information The only required contact type is the Public Contact…" at bounding box center [651, 191] width 821 height 1090
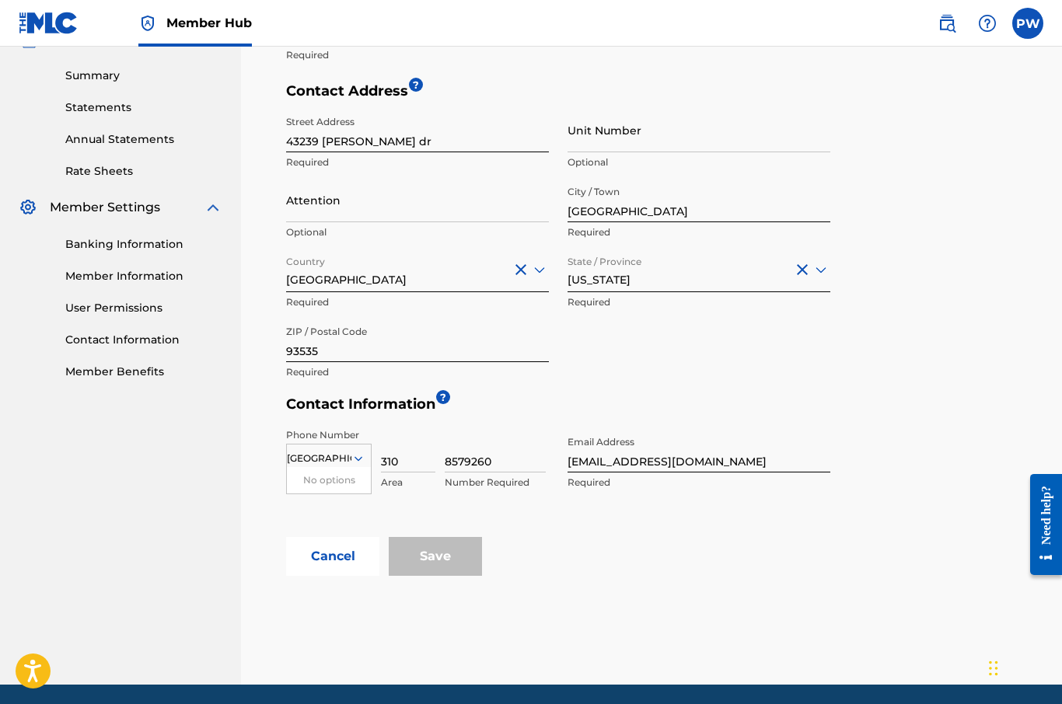
click at [482, 532] on div "Phone Number [GEOGRAPHIC_DATA] No options Country Required 310 Area 8579260 Num…" at bounding box center [558, 479] width 544 height 117
click at [460, 544] on div "Save" at bounding box center [435, 556] width 93 height 39
click at [447, 548] on div "Save" at bounding box center [435, 556] width 93 height 39
click at [445, 568] on div "Save" at bounding box center [435, 556] width 93 height 39
click at [455, 565] on div "Save" at bounding box center [435, 556] width 93 height 39
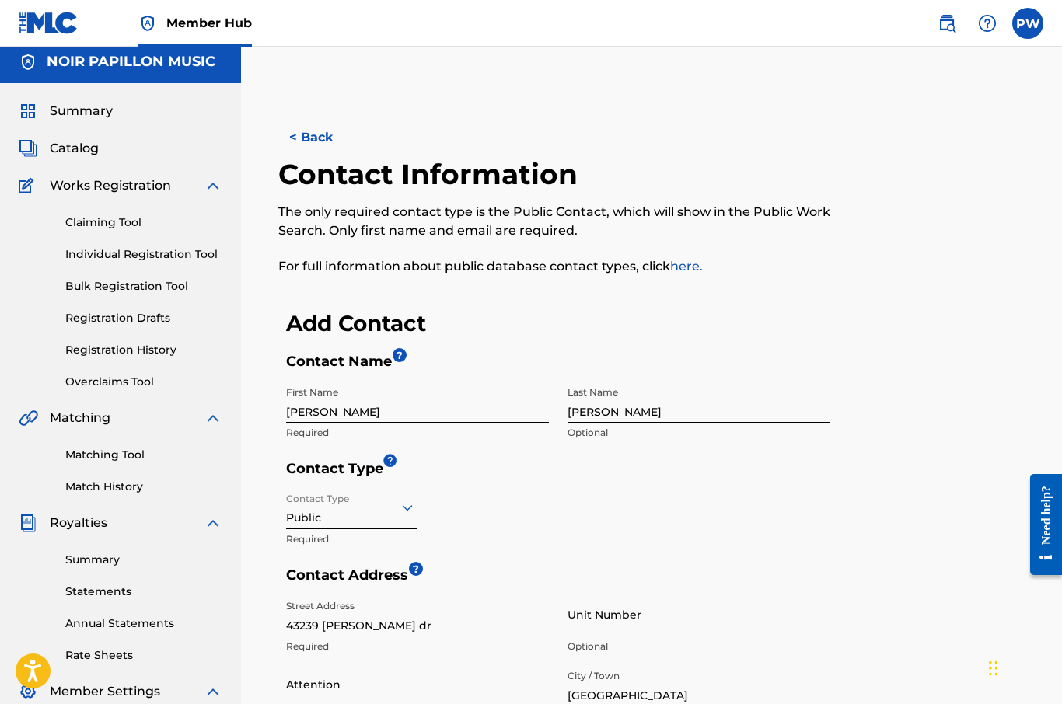
scroll to position [5, 0]
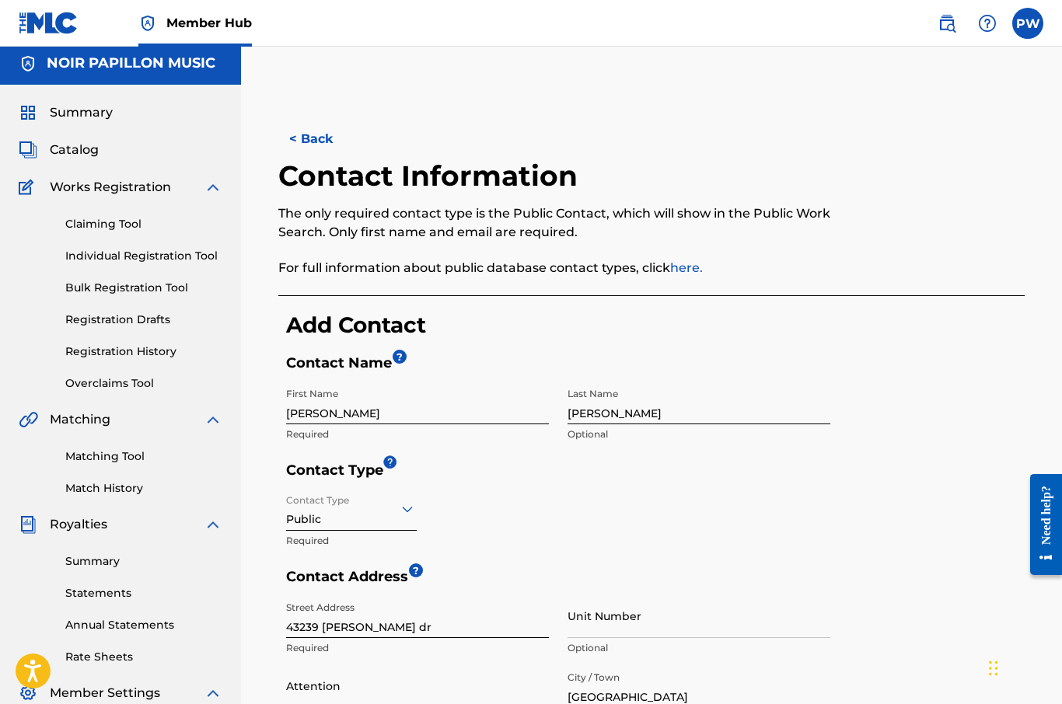
click at [662, 423] on input "[PERSON_NAME]" at bounding box center [698, 402] width 263 height 44
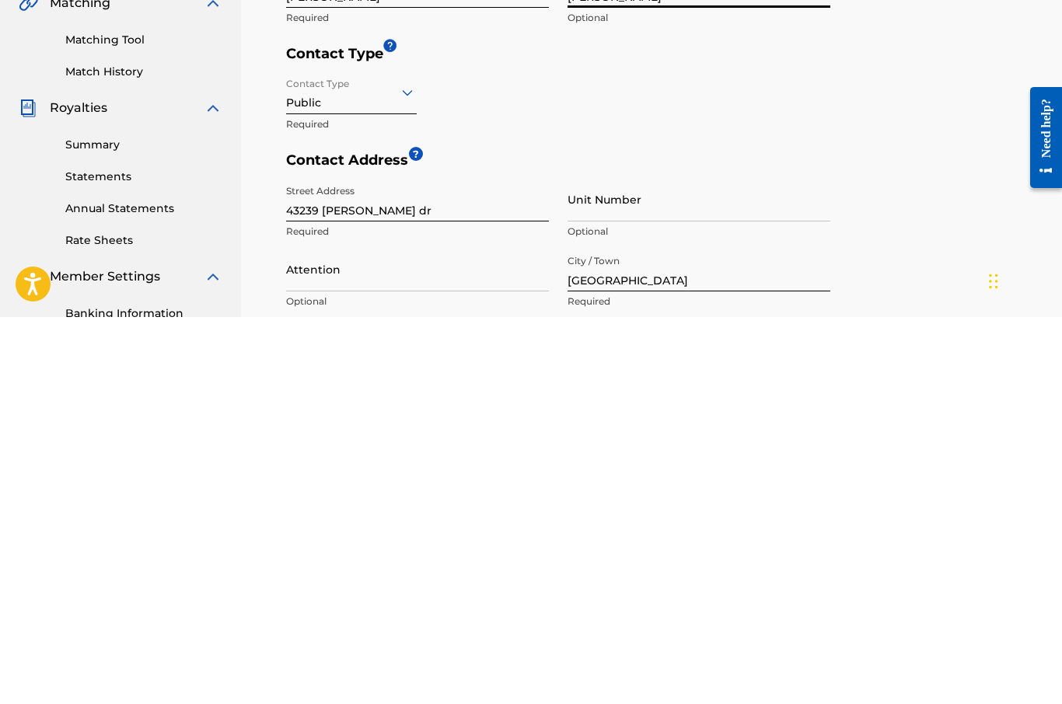
scroll to position [44, 0]
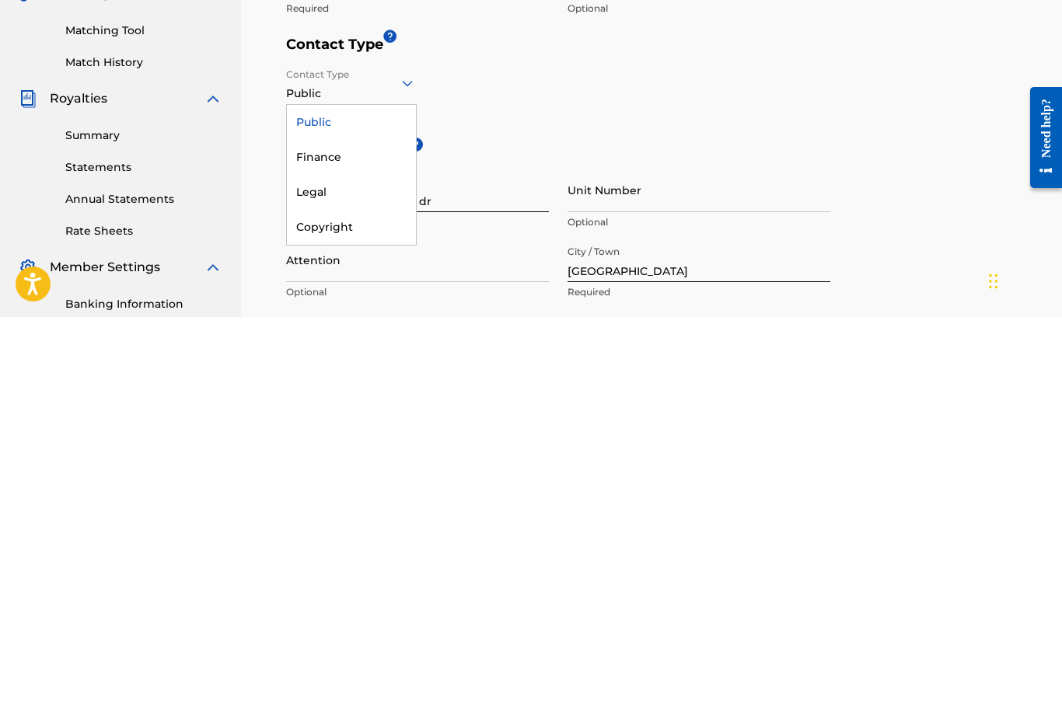
click at [335, 492] on div "Public" at bounding box center [351, 509] width 129 height 35
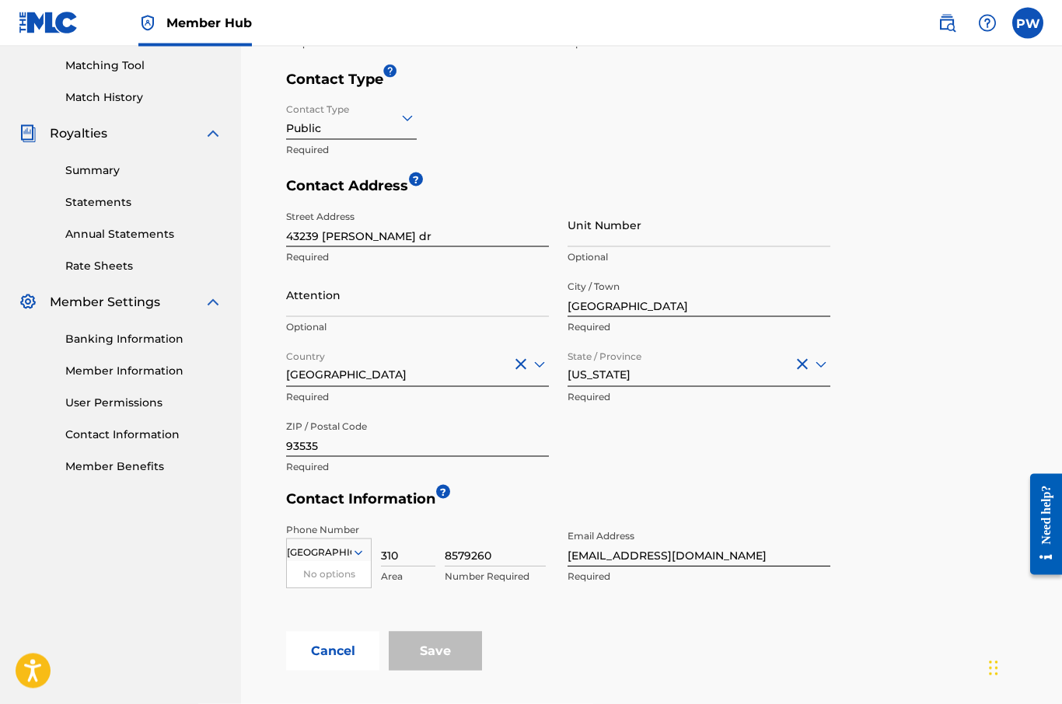
scroll to position [355, 0]
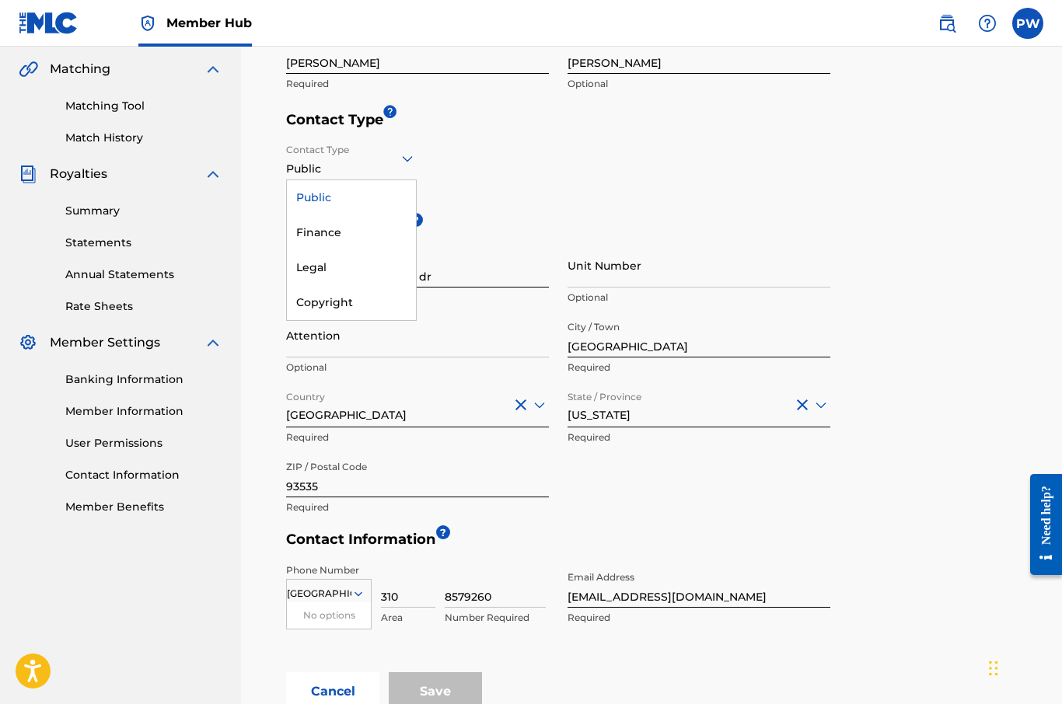
click at [346, 305] on div "Copyright" at bounding box center [351, 302] width 129 height 35
click at [347, 201] on div "Public" at bounding box center [351, 197] width 129 height 35
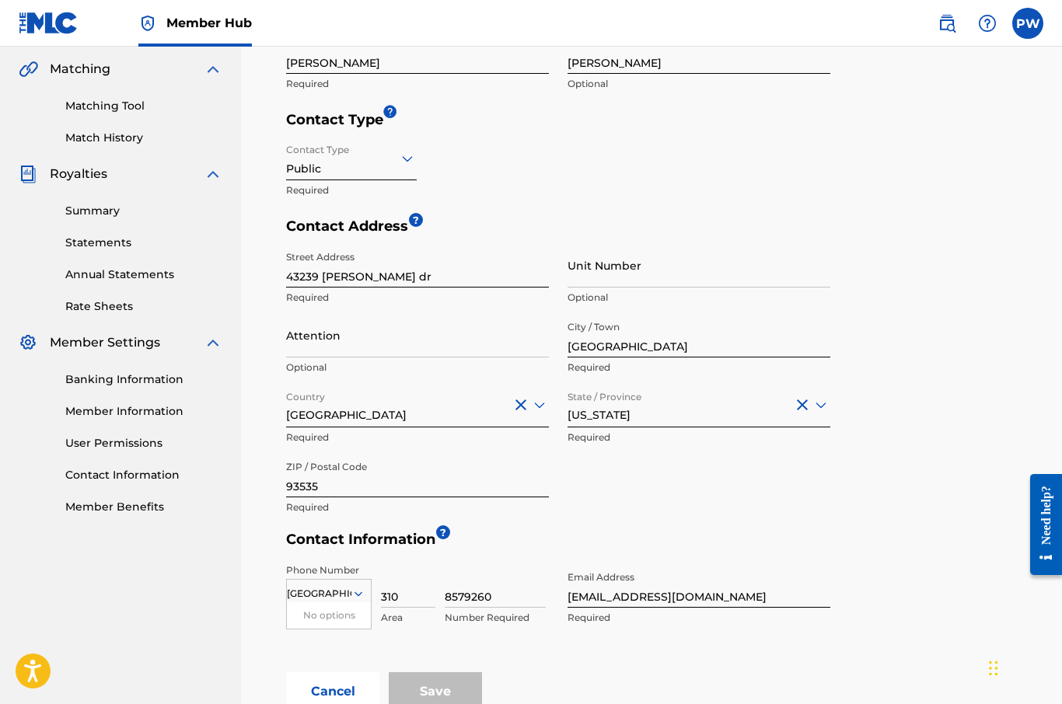
click at [550, 405] on div "Street Address 43239 Fleetwood dr Required Unit Number Optional Attention Optio…" at bounding box center [558, 383] width 544 height 280
click at [437, 407] on div at bounding box center [417, 404] width 263 height 19
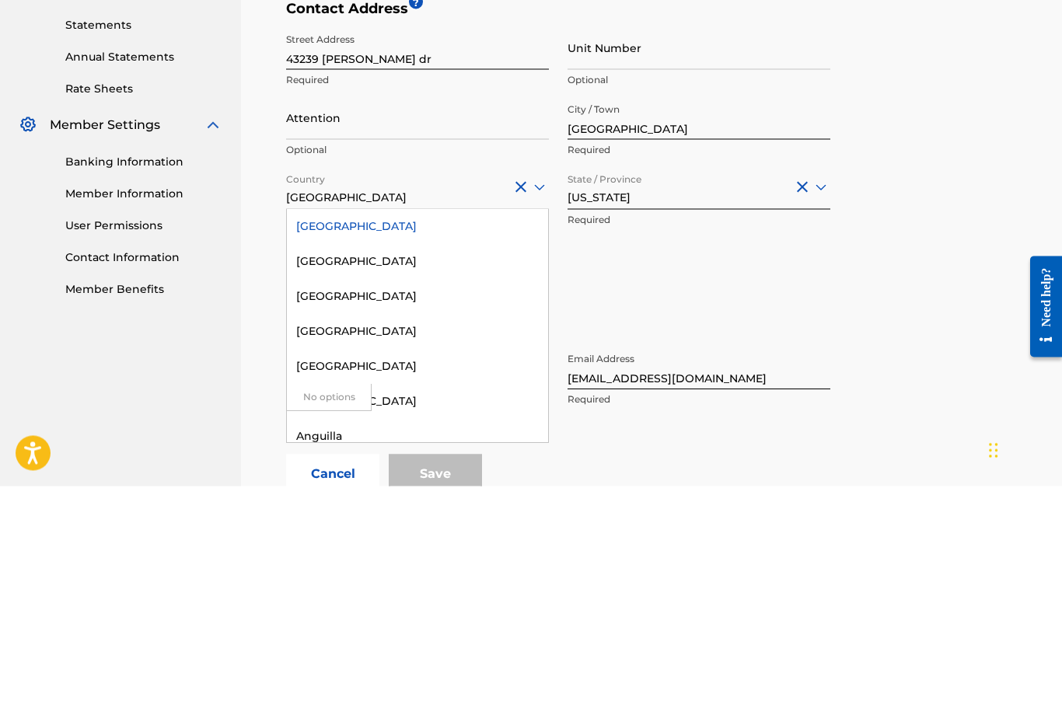
click at [375, 428] on div "[GEOGRAPHIC_DATA]" at bounding box center [417, 445] width 261 height 35
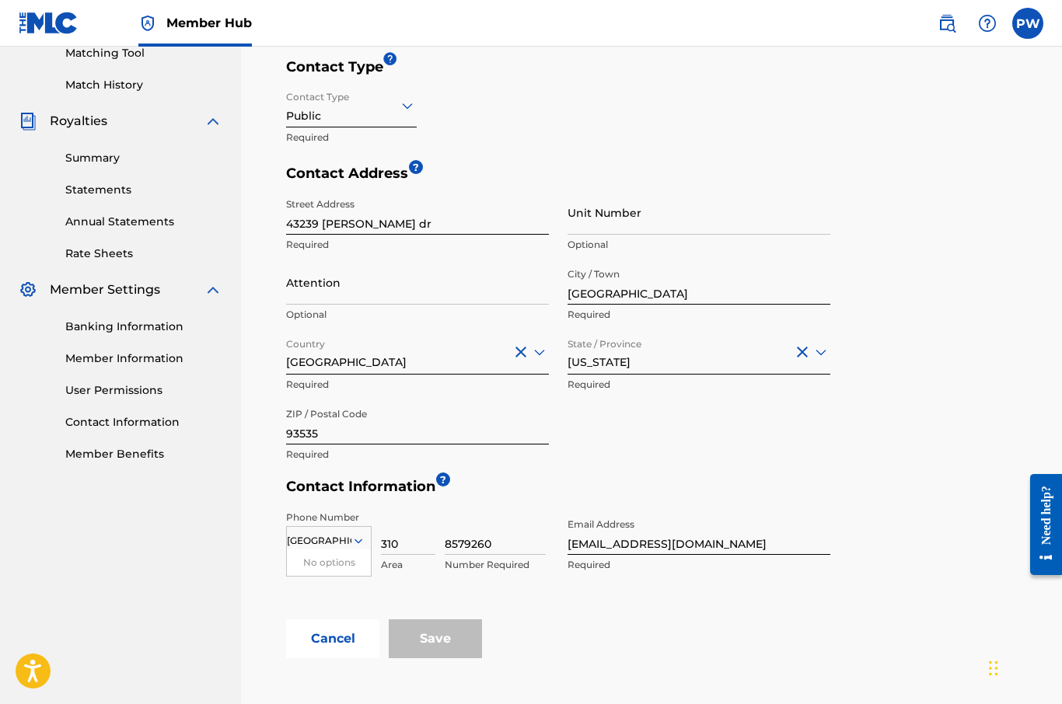
scroll to position [491, 0]
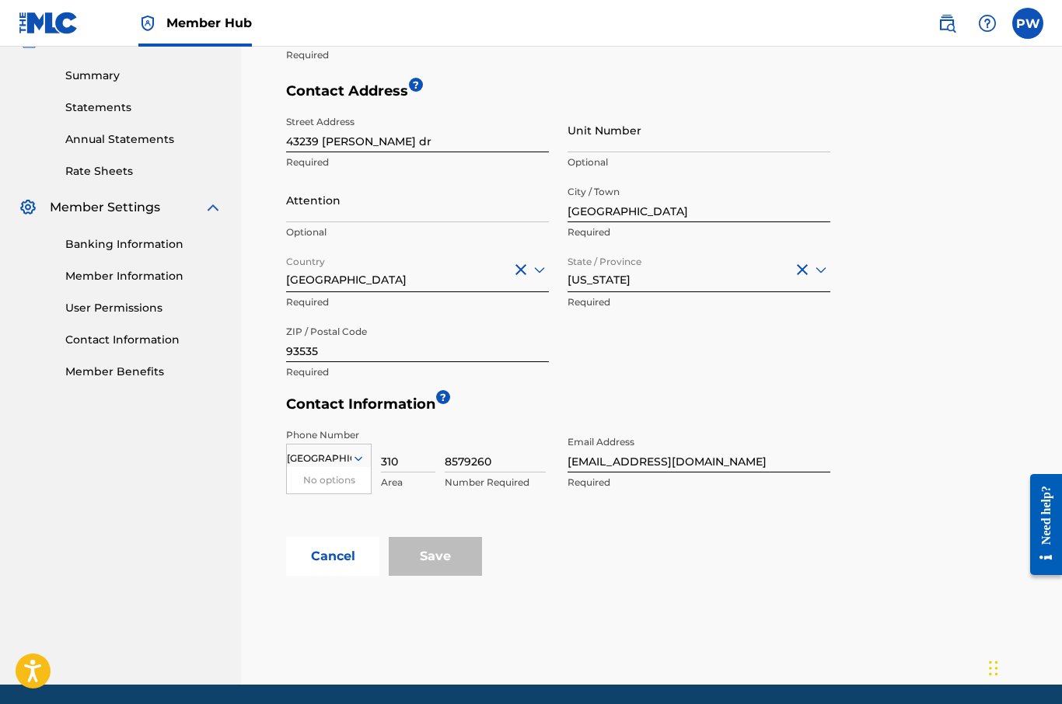
click at [433, 557] on div "Save" at bounding box center [435, 556] width 93 height 39
click at [432, 557] on div "Save" at bounding box center [435, 556] width 93 height 39
click at [433, 563] on div "Save" at bounding box center [435, 556] width 93 height 39
click at [432, 563] on div "Save" at bounding box center [435, 556] width 93 height 39
click at [442, 558] on div "Save" at bounding box center [435, 556] width 93 height 39
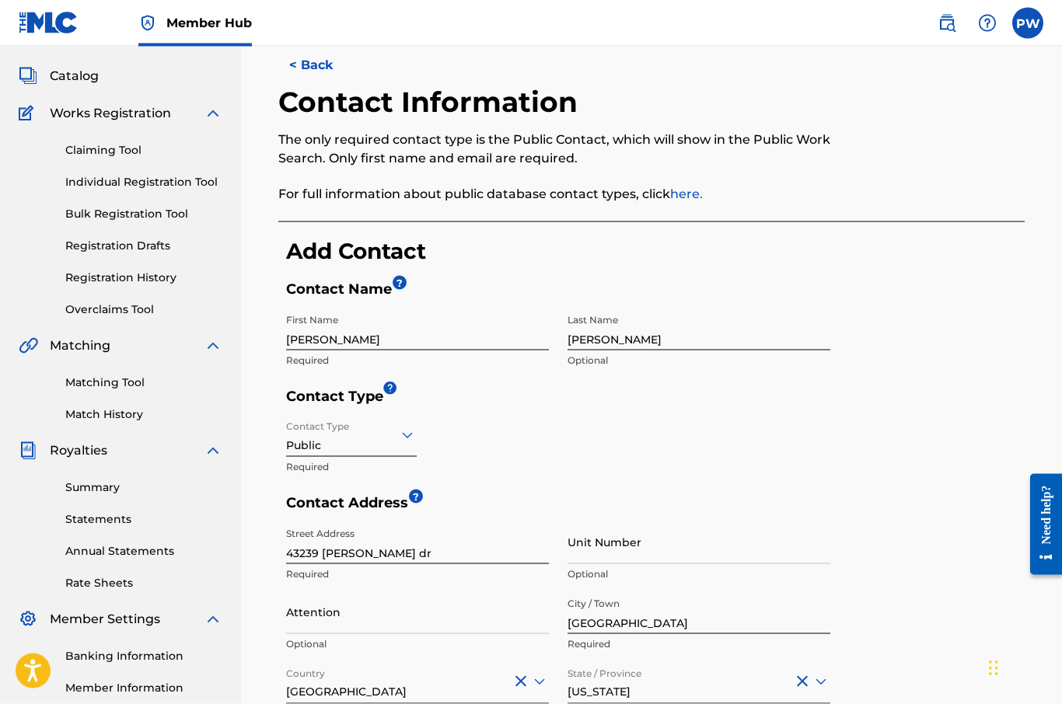
scroll to position [64, 0]
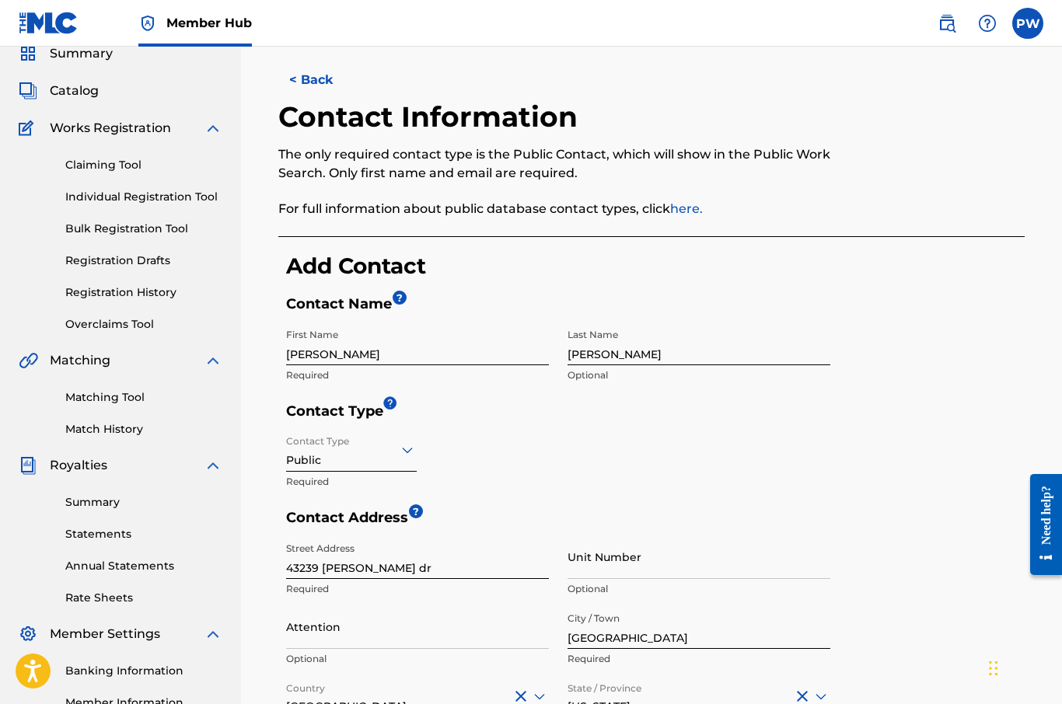
click at [688, 210] on link "here." at bounding box center [686, 208] width 33 height 15
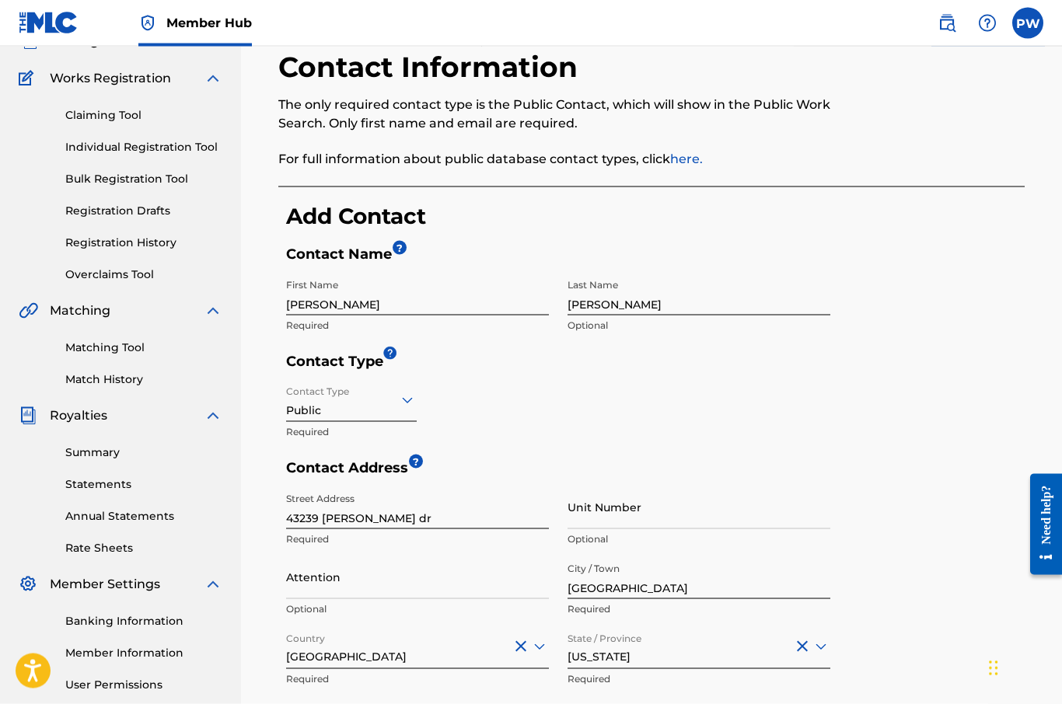
scroll to position [91, 0]
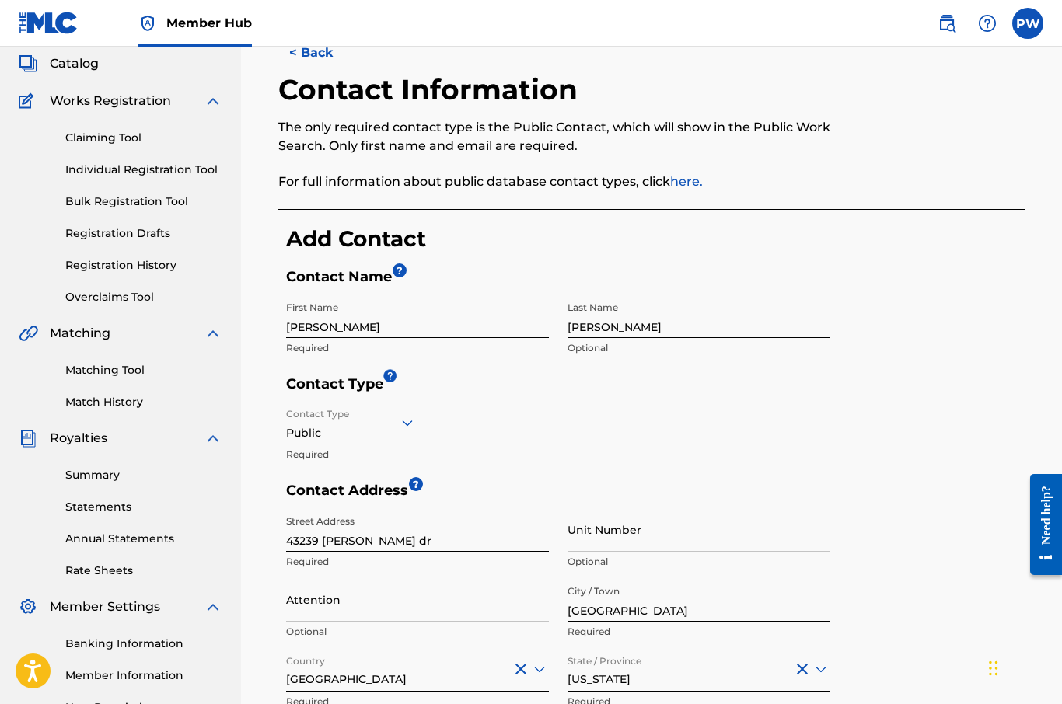
click at [651, 331] on input "[PERSON_NAME]" at bounding box center [698, 316] width 263 height 44
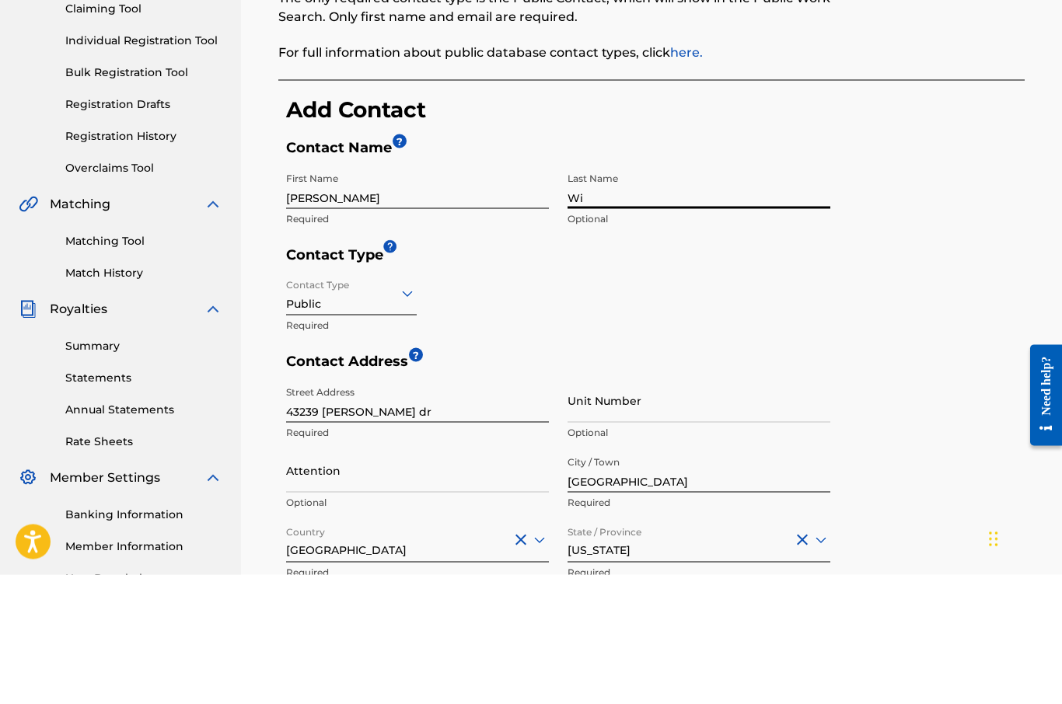
type input "W"
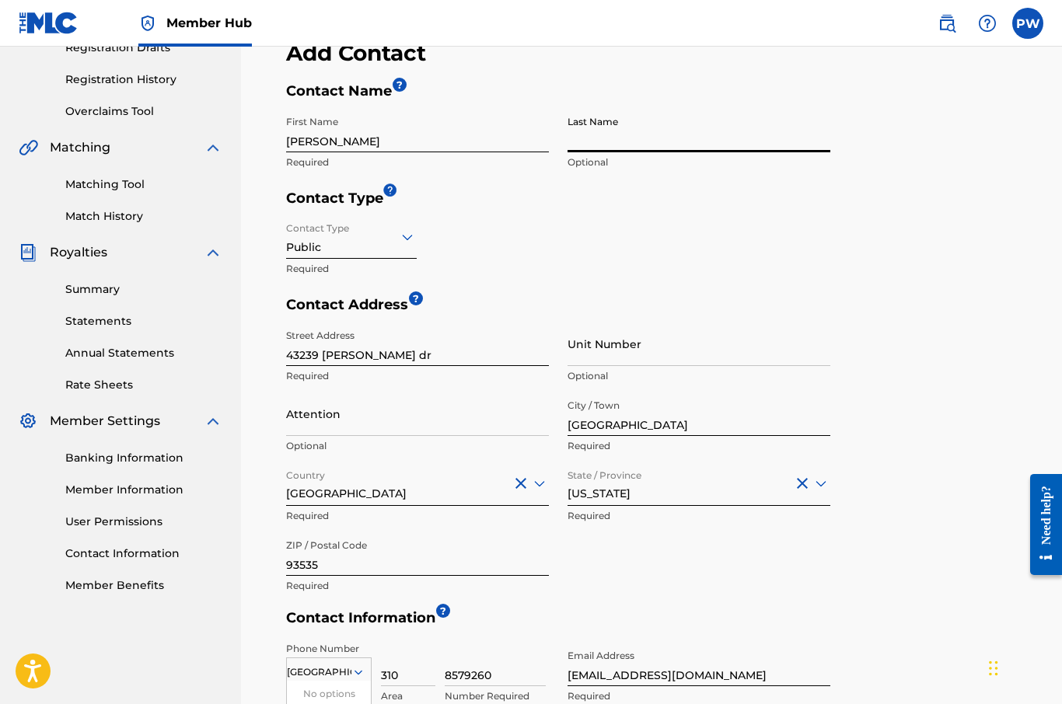
scroll to position [235, 0]
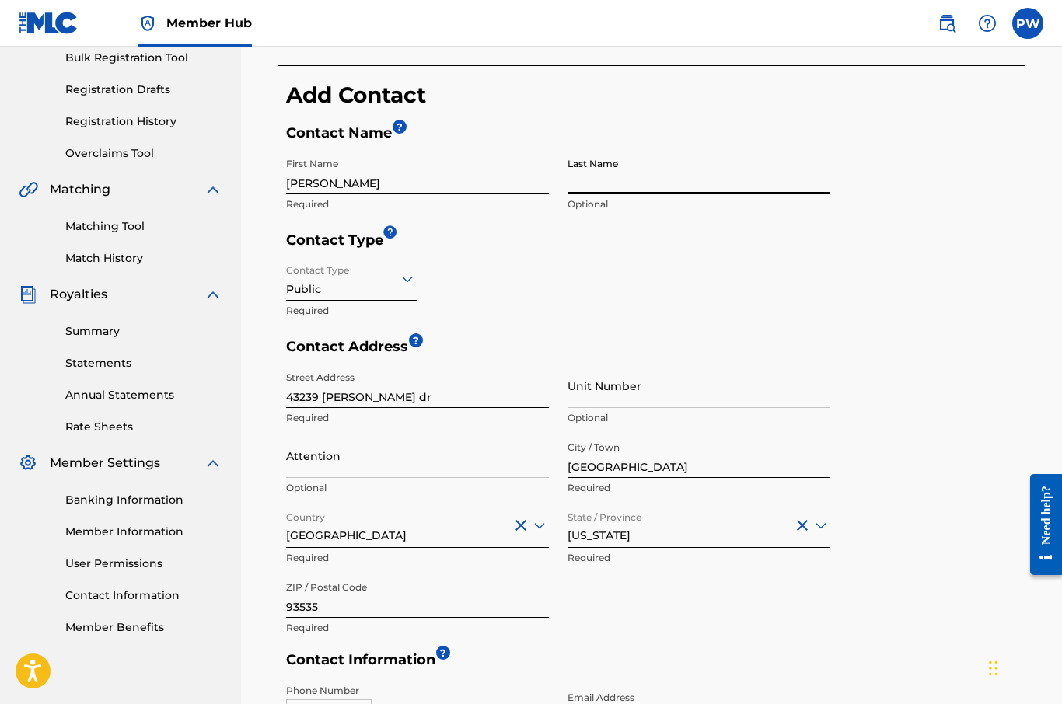
click at [627, 179] on input "Last Name" at bounding box center [698, 172] width 263 height 44
type input "[PERSON_NAME]"
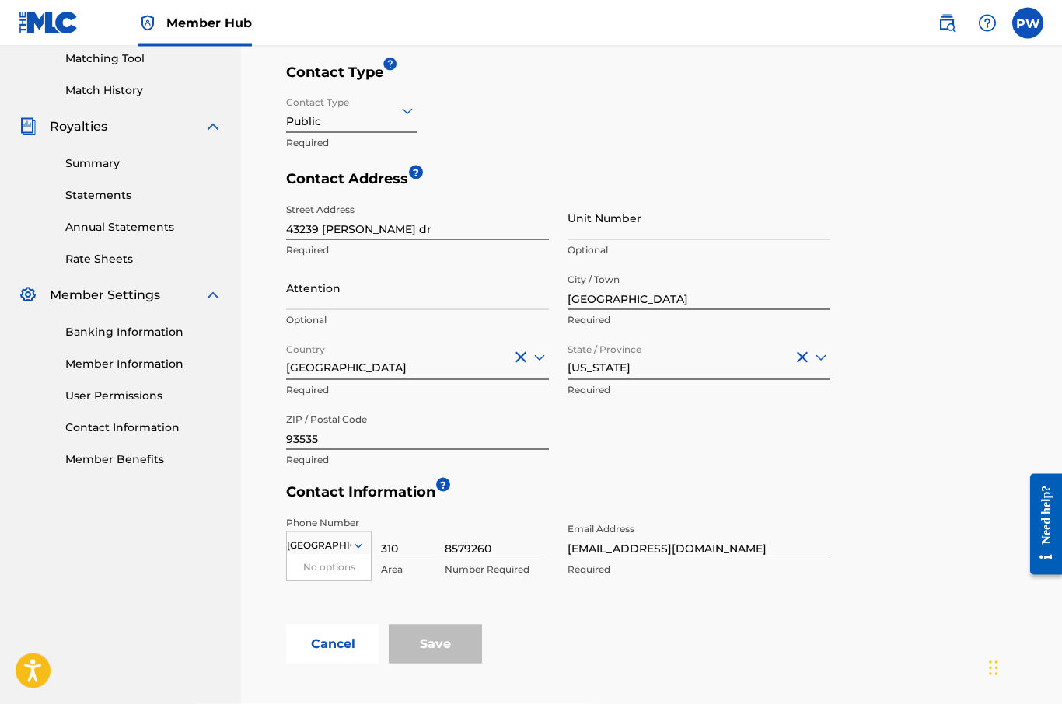
scroll to position [407, 0]
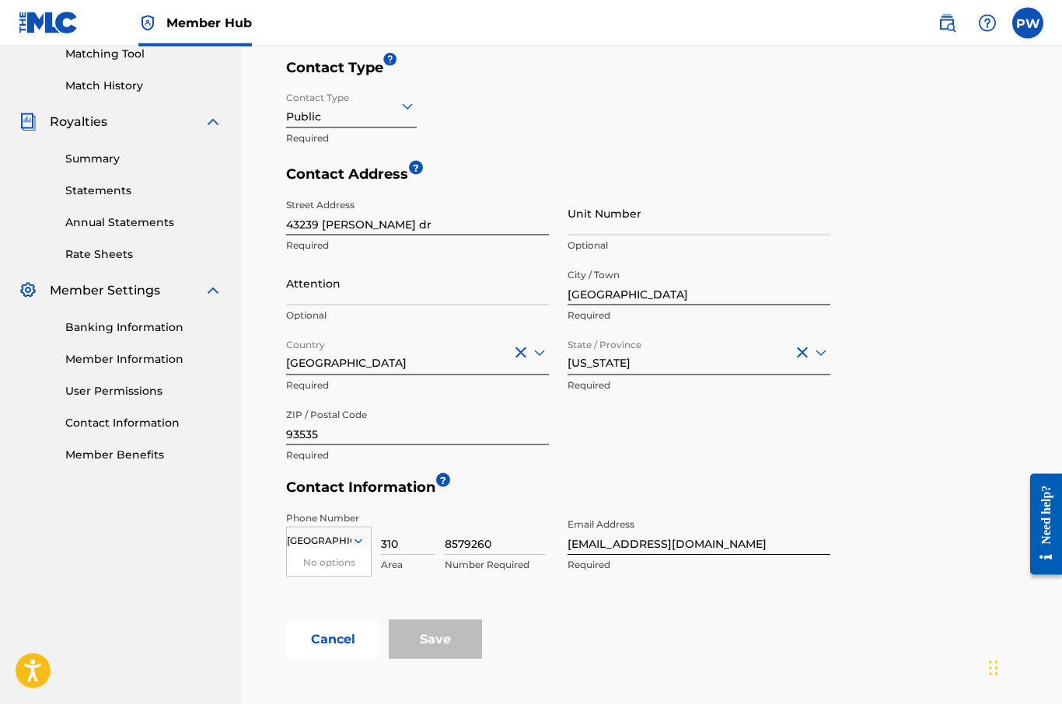
click at [940, 644] on div "Cancel Save" at bounding box center [655, 639] width 738 height 39
click at [338, 534] on input "[GEOGRAPHIC_DATA]" at bounding box center [319, 541] width 65 height 14
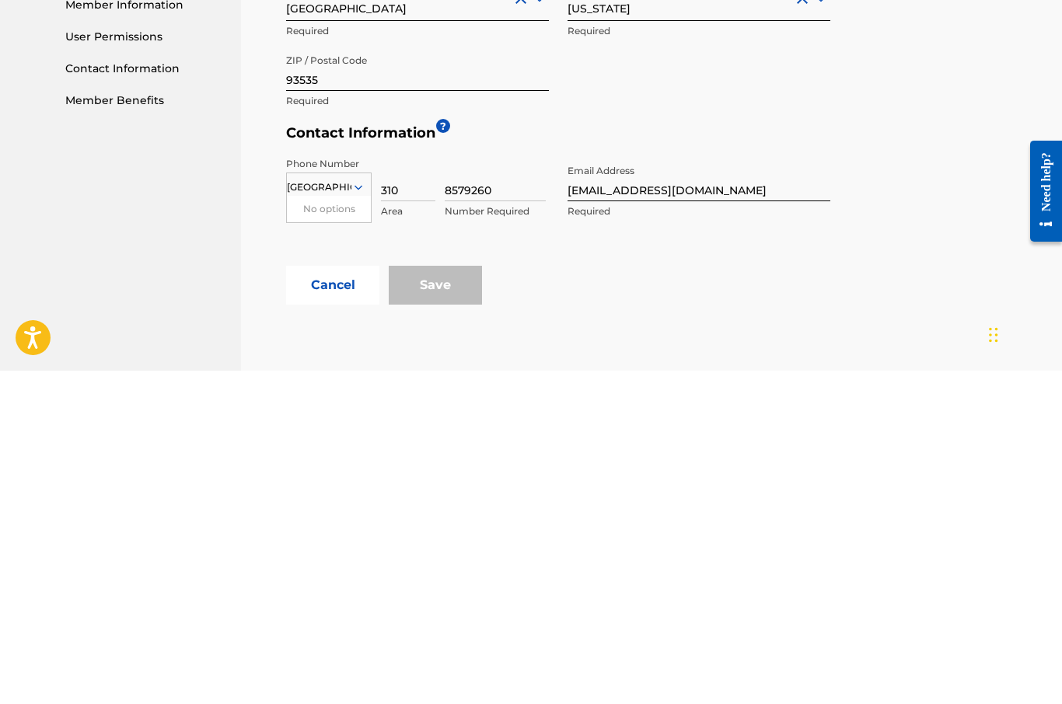
scroll to position [491, 0]
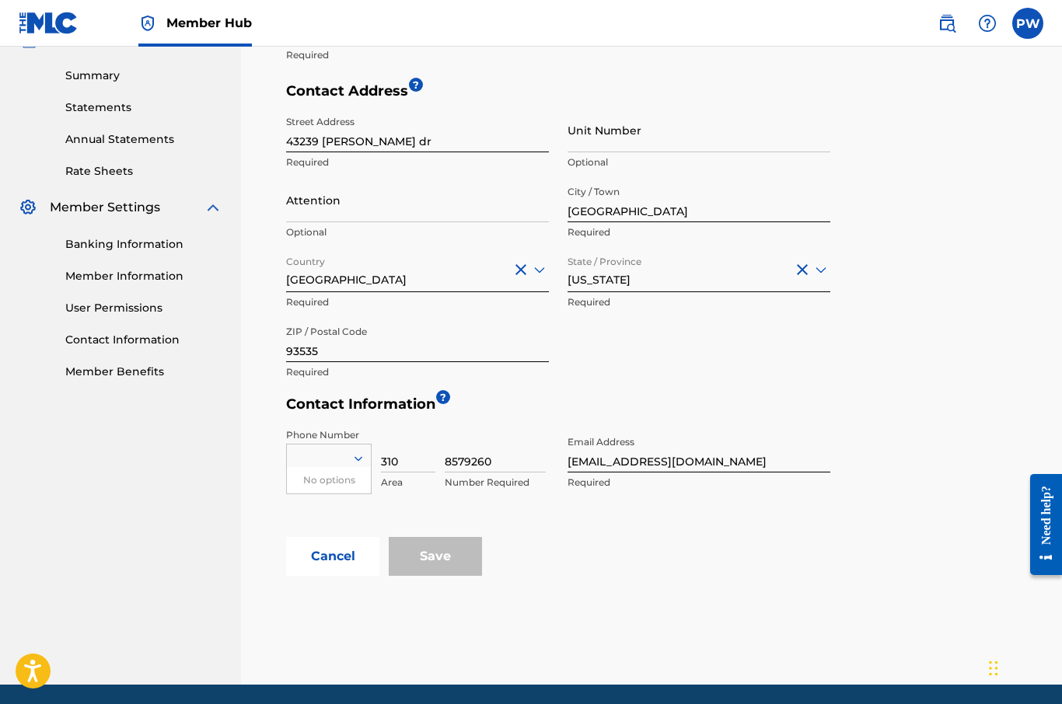
click at [517, 459] on input "8579260" at bounding box center [495, 450] width 101 height 44
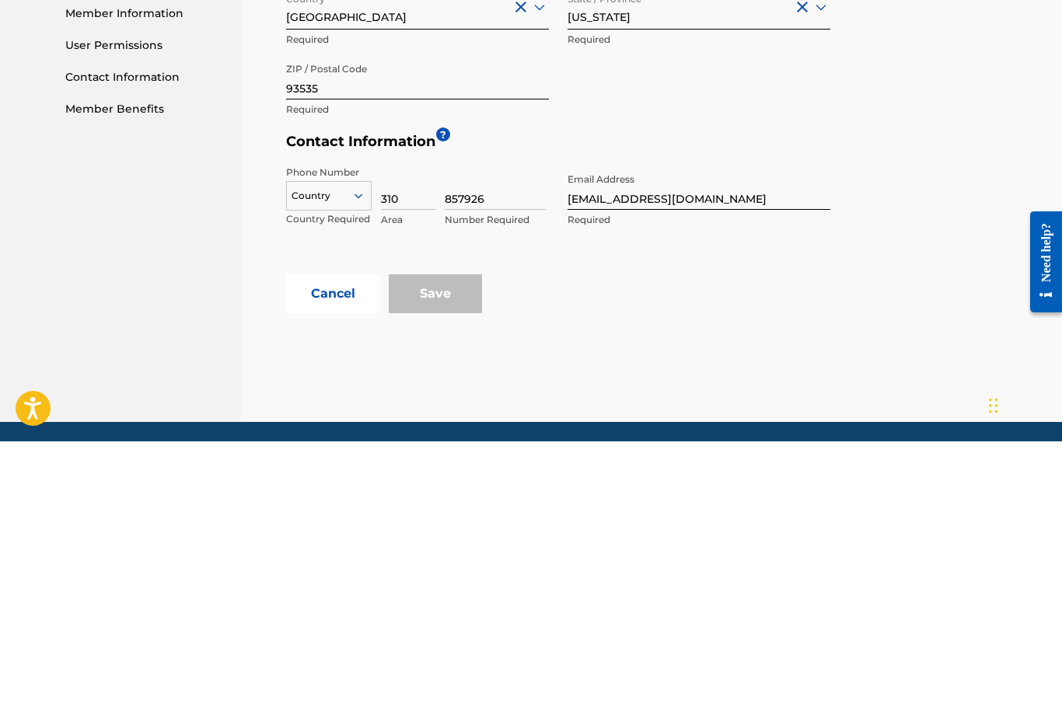
type input "8579260"
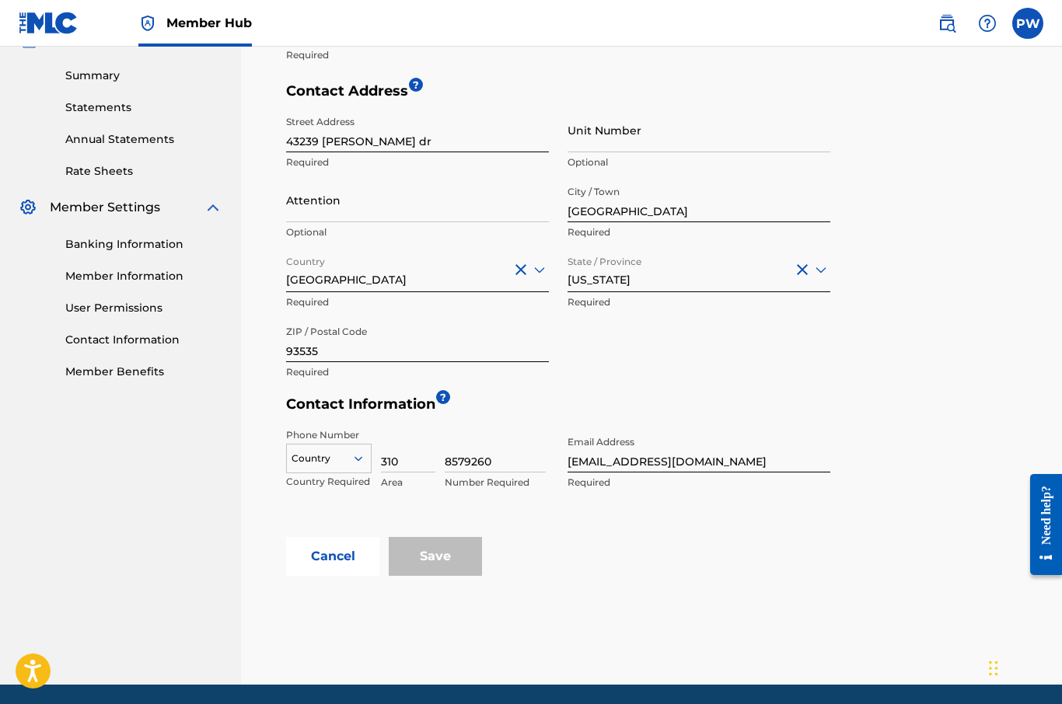
click at [432, 574] on div "Save" at bounding box center [435, 556] width 93 height 39
click at [446, 554] on div "Save" at bounding box center [435, 556] width 93 height 39
click at [443, 550] on div "Save" at bounding box center [435, 556] width 93 height 39
click at [445, 555] on div "Save" at bounding box center [435, 556] width 93 height 39
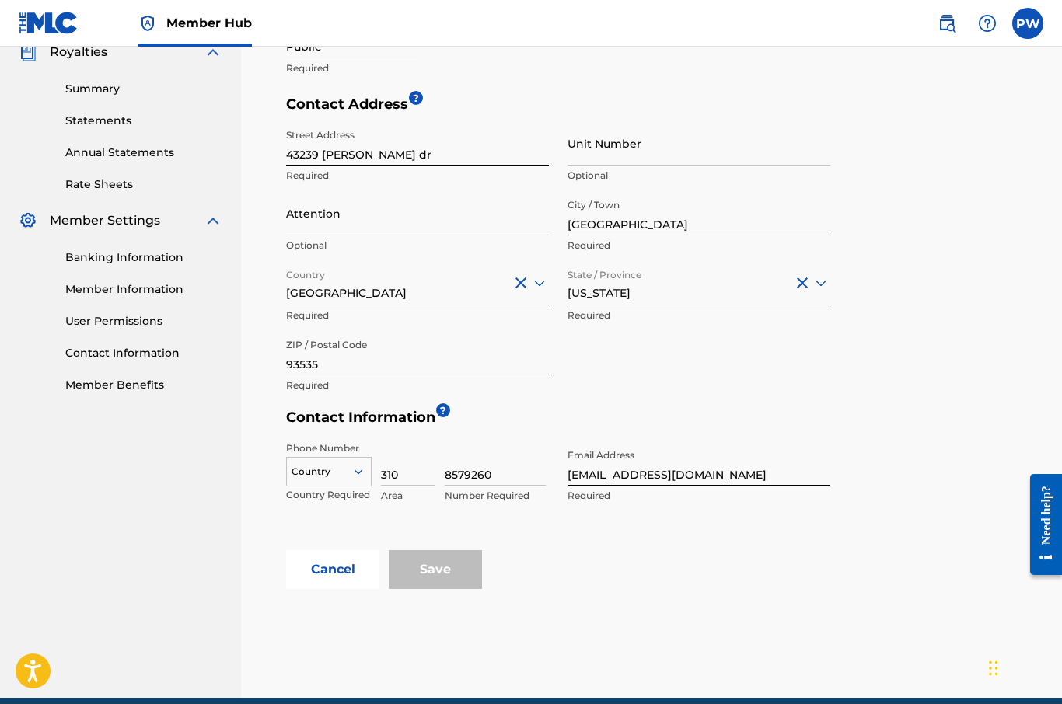
scroll to position [477, 0]
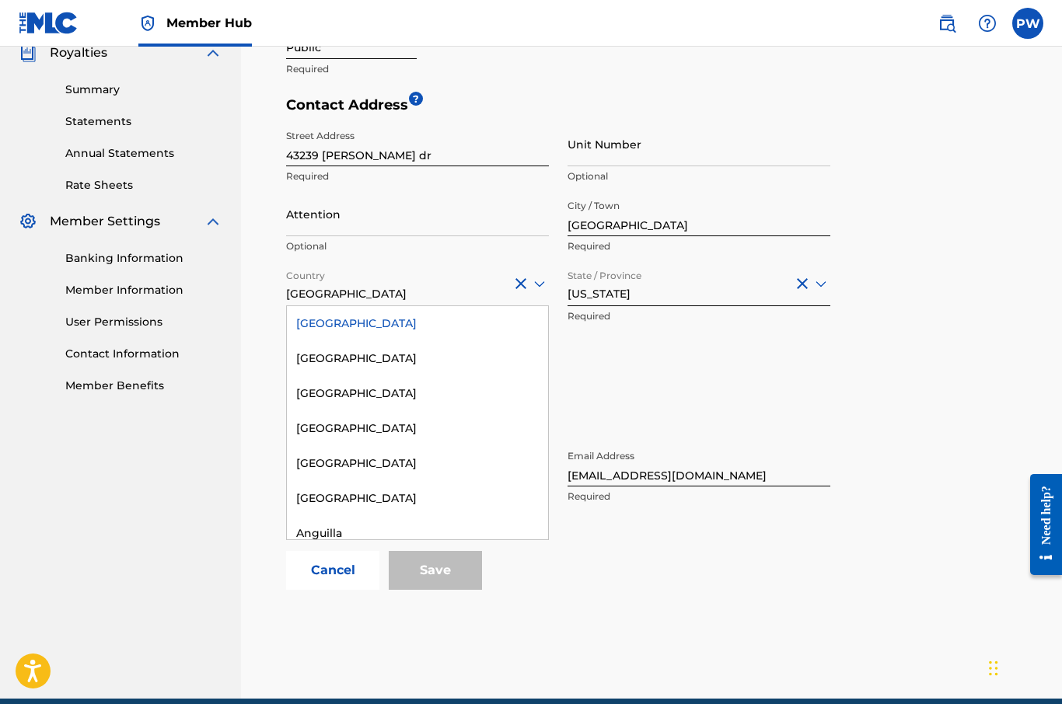
click at [392, 312] on div "[GEOGRAPHIC_DATA]" at bounding box center [417, 323] width 261 height 35
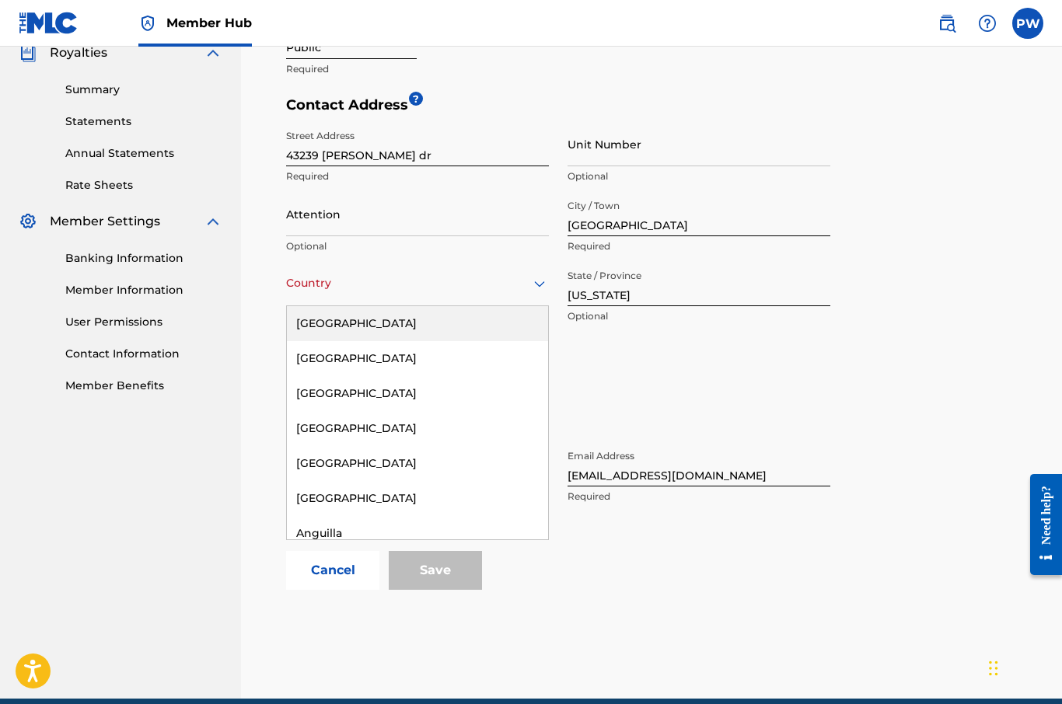
click at [386, 330] on div "[GEOGRAPHIC_DATA]" at bounding box center [417, 323] width 261 height 35
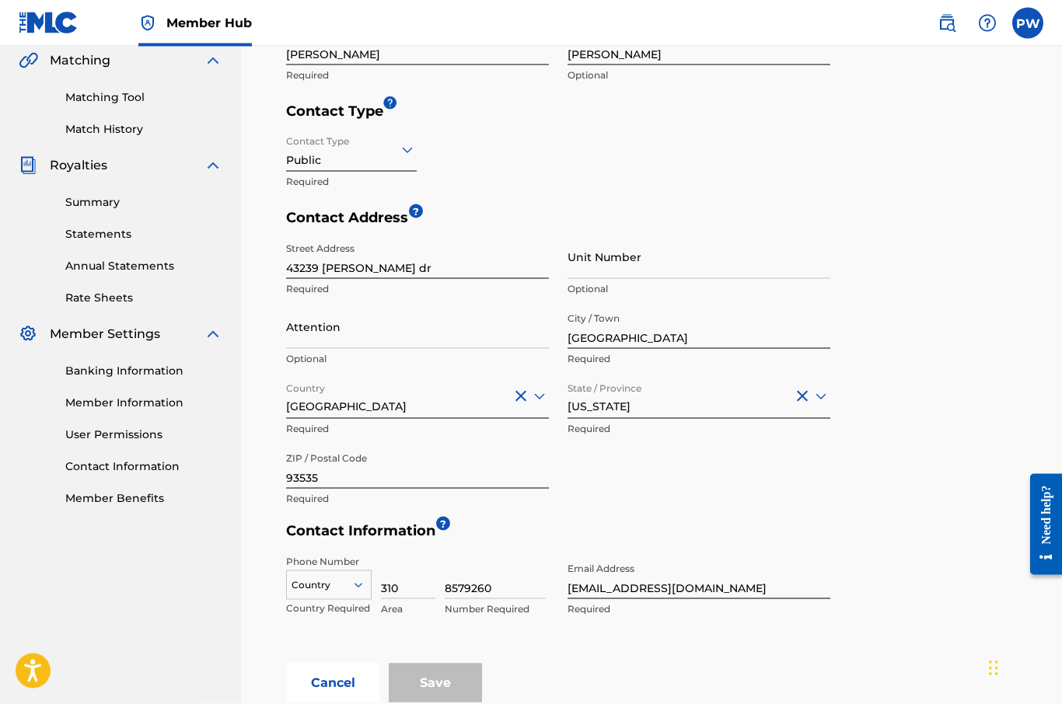
scroll to position [491, 0]
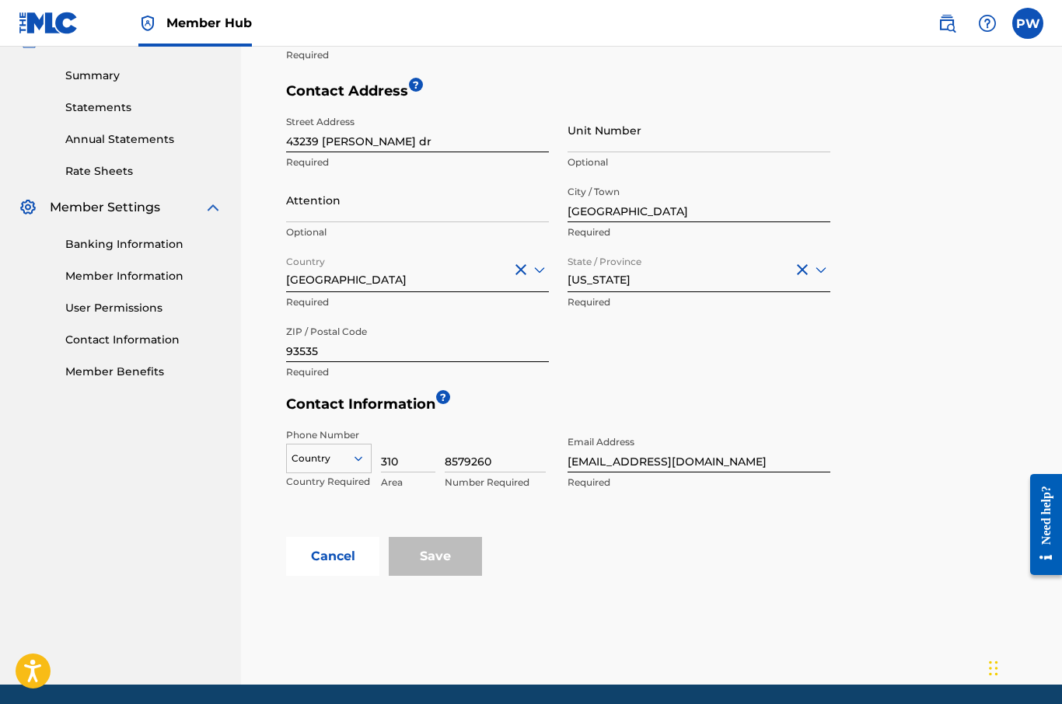
click at [443, 553] on div "Save" at bounding box center [435, 556] width 93 height 39
click at [442, 553] on div "Save" at bounding box center [435, 556] width 93 height 39
click at [435, 562] on div "Save" at bounding box center [435, 556] width 93 height 39
click at [434, 561] on div "Save" at bounding box center [435, 556] width 93 height 39
click at [449, 558] on div "Save" at bounding box center [435, 556] width 93 height 39
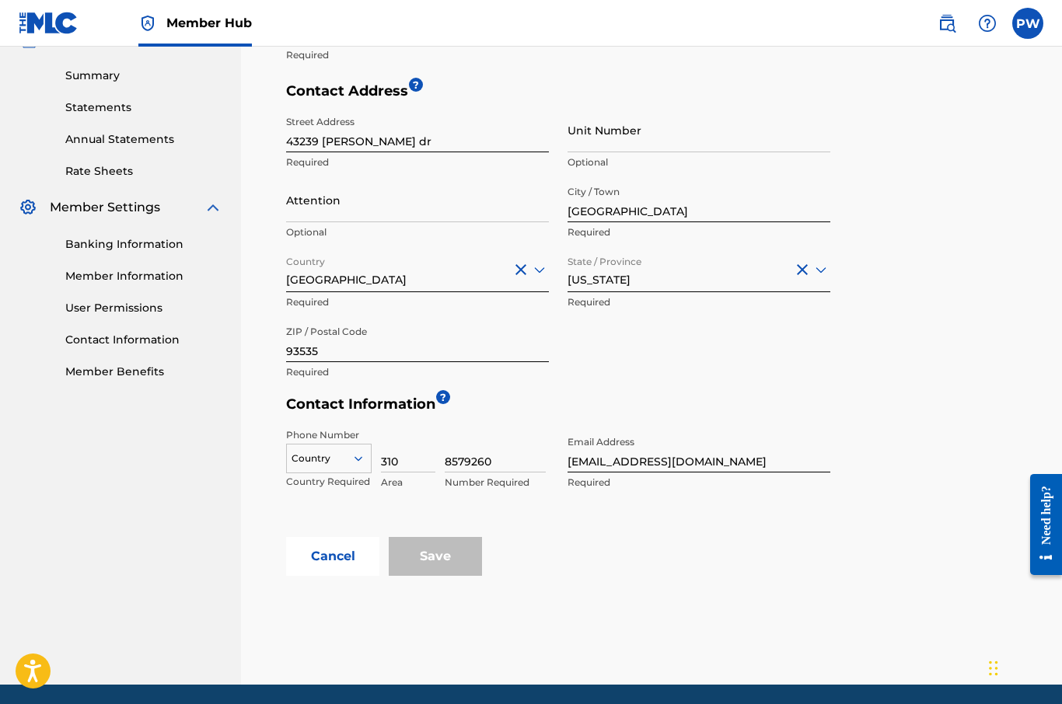
click at [449, 557] on div "Save" at bounding box center [435, 556] width 93 height 39
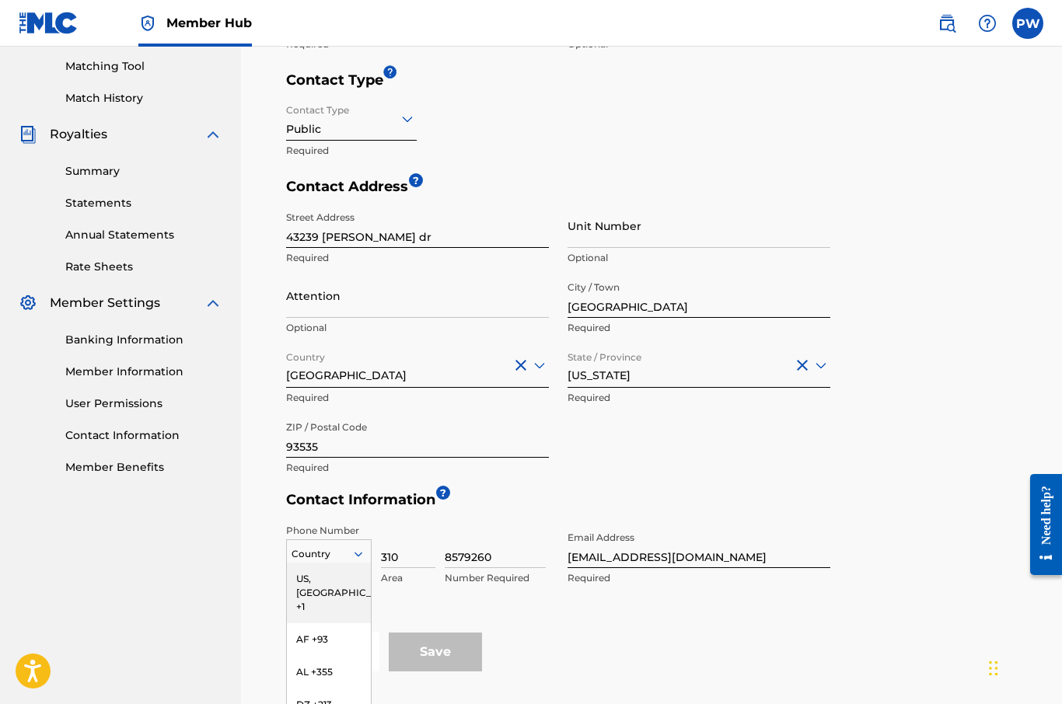
scroll to position [428, 0]
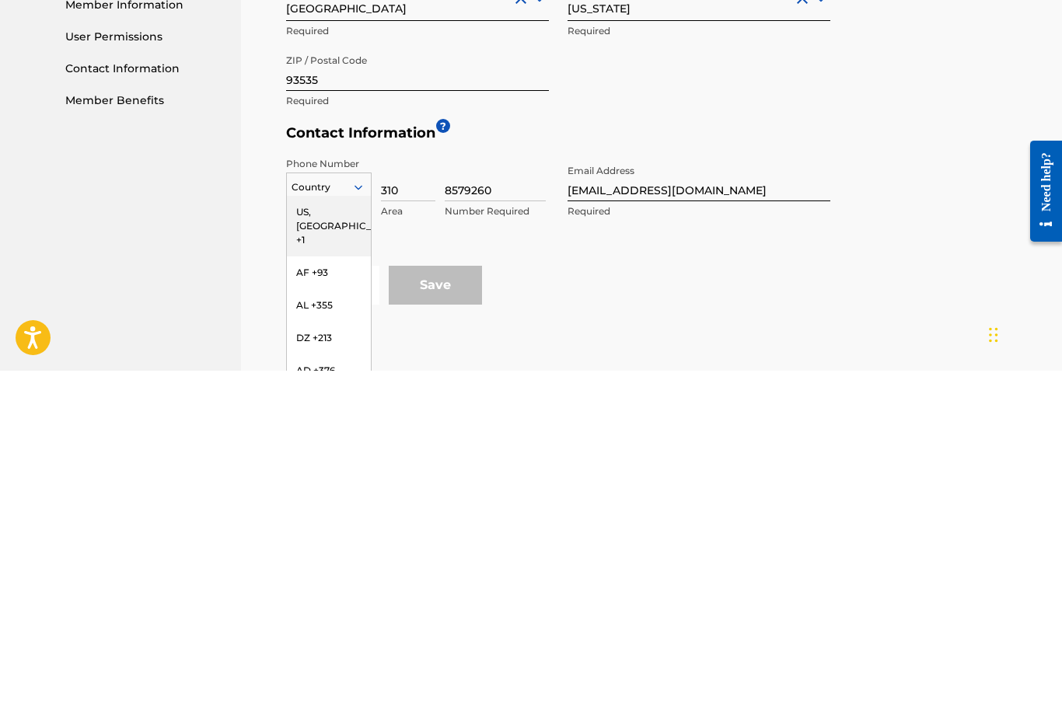
click at [325, 529] on div "US, [GEOGRAPHIC_DATA] +1" at bounding box center [329, 559] width 84 height 61
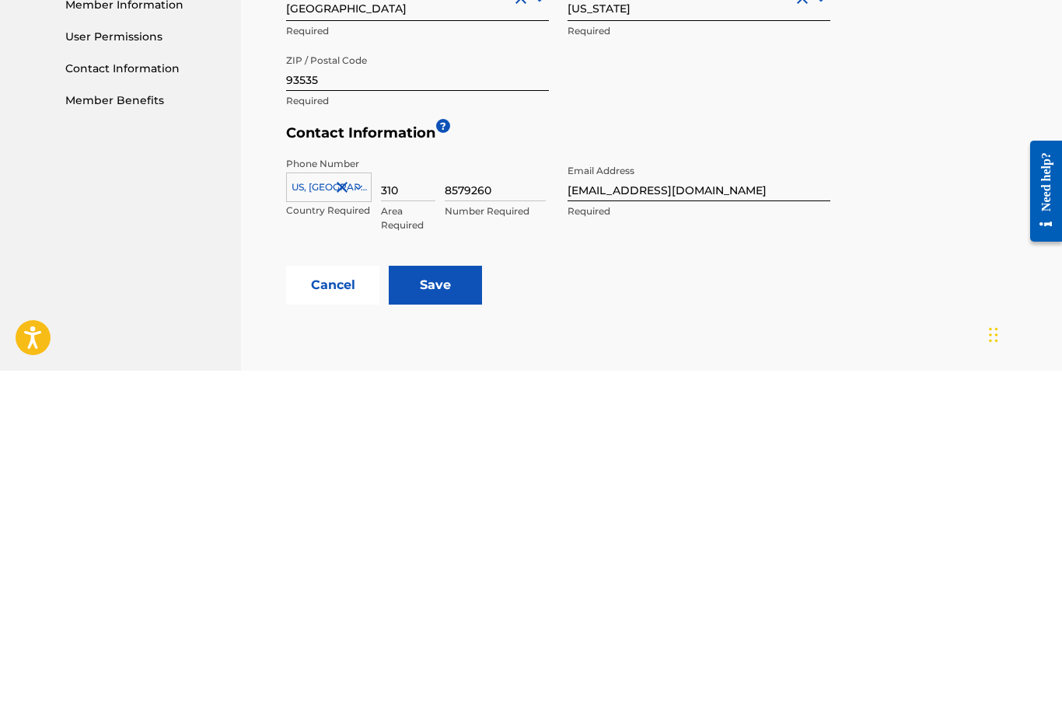
scroll to position [491, 0]
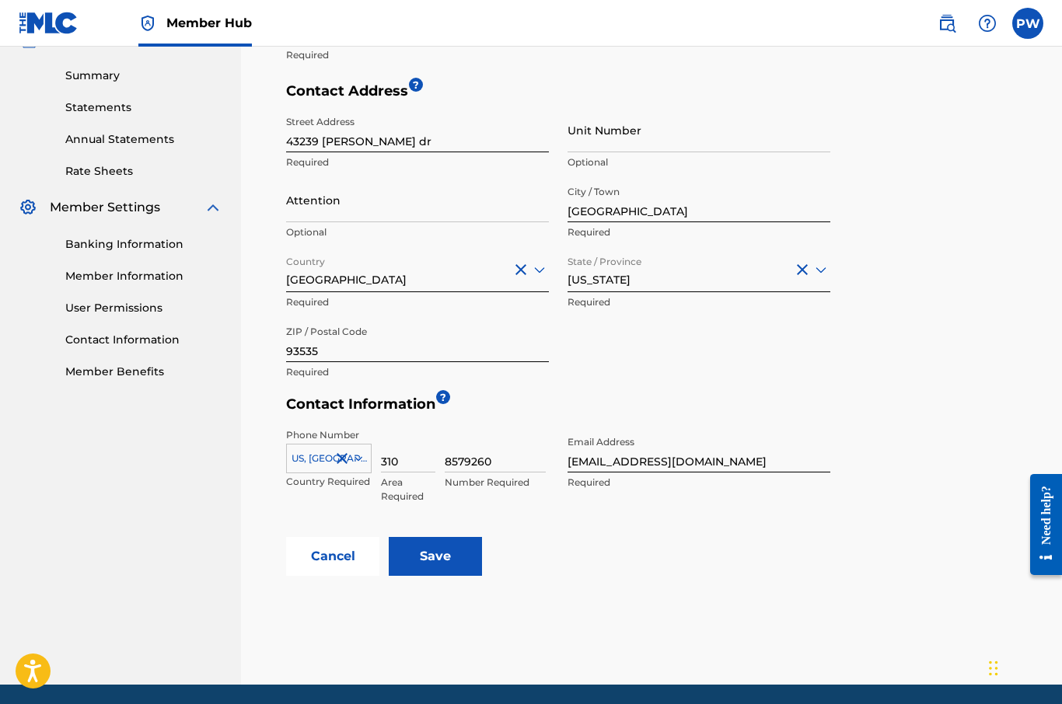
click at [456, 550] on input "Save" at bounding box center [435, 556] width 93 height 39
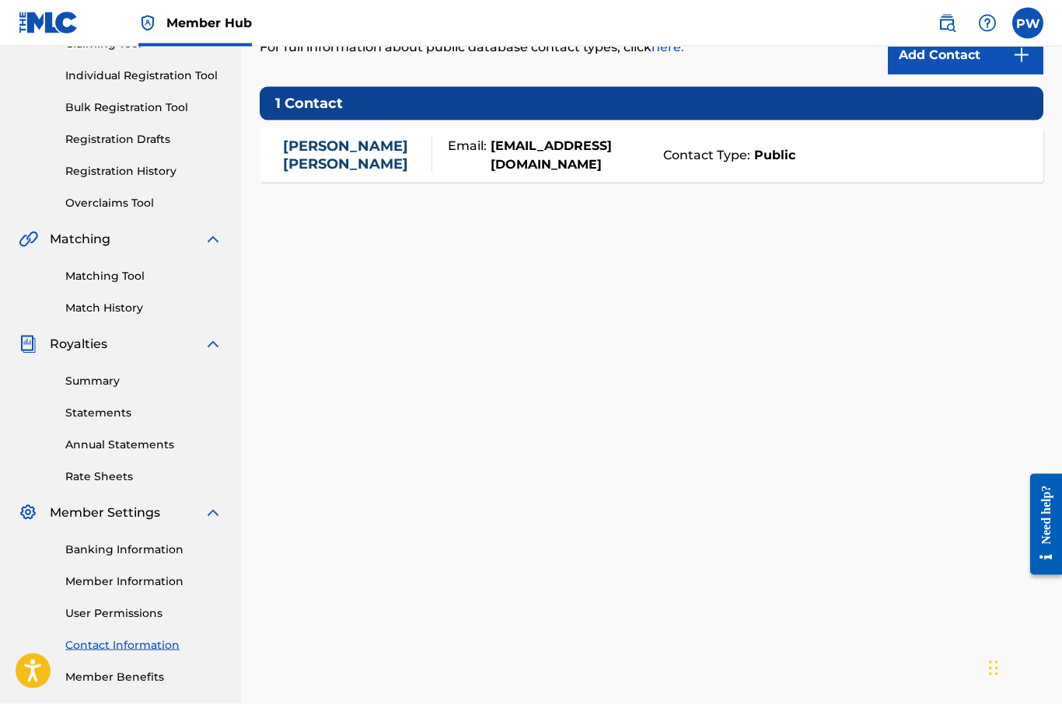
scroll to position [206, 0]
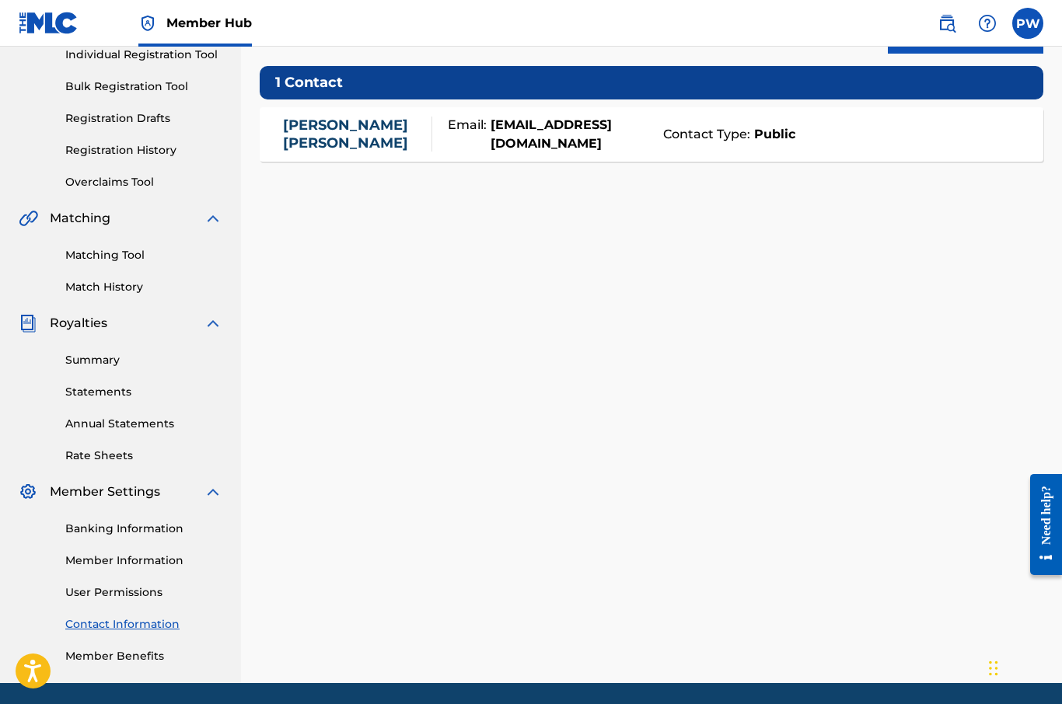
click at [147, 662] on link "Member Benefits" at bounding box center [143, 656] width 157 height 16
